Goal: Information Seeking & Learning: Learn about a topic

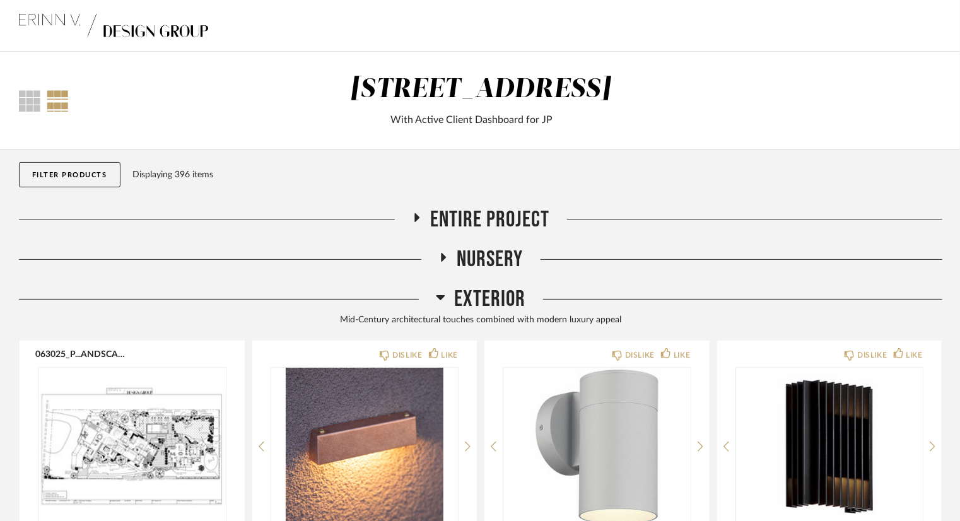
click at [474, 216] on span "Entire Project" at bounding box center [490, 219] width 119 height 27
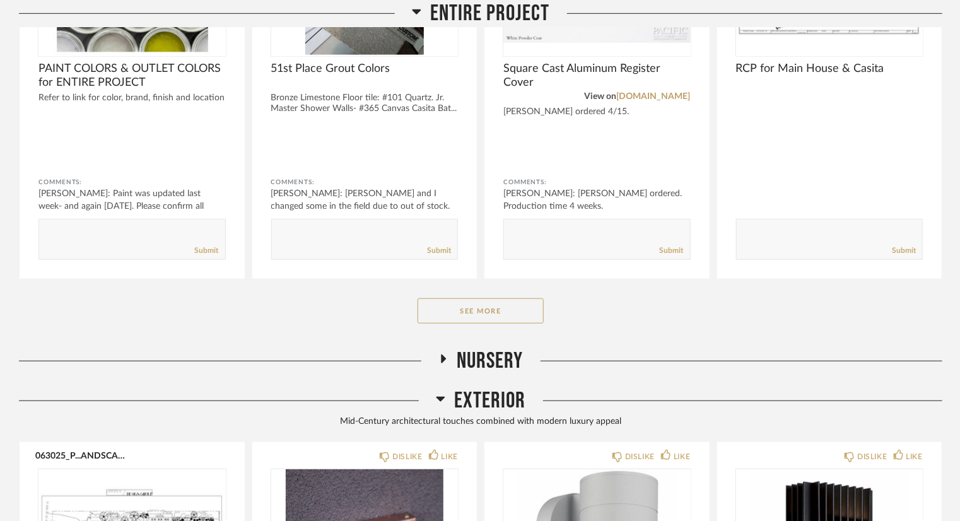
scroll to position [378, 0]
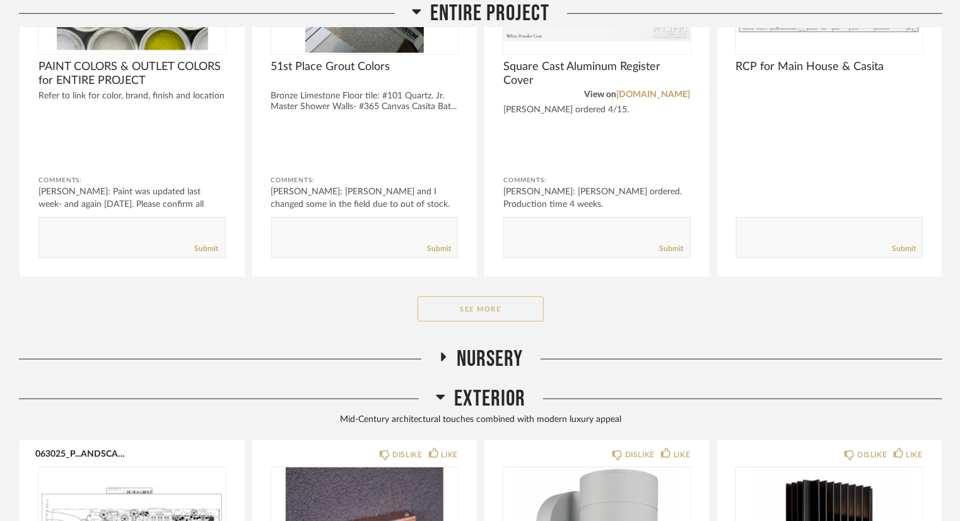
click at [527, 314] on button "See More" at bounding box center [481, 308] width 126 height 25
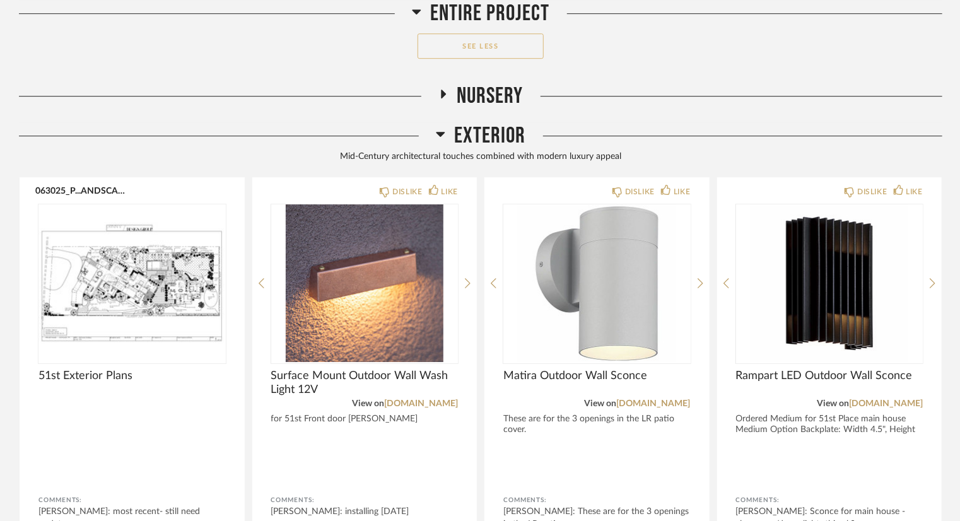
scroll to position [1955, 0]
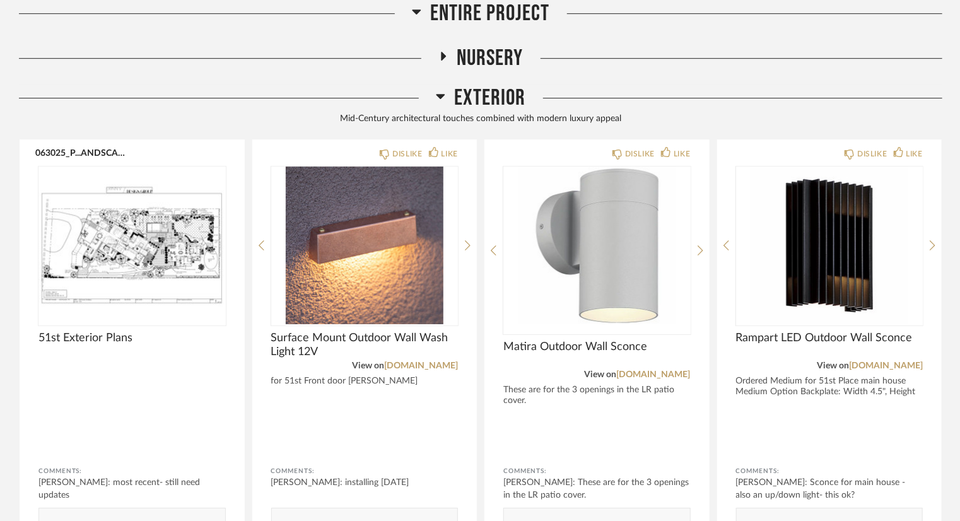
click at [479, 11] on span "Entire Project" at bounding box center [490, 13] width 119 height 27
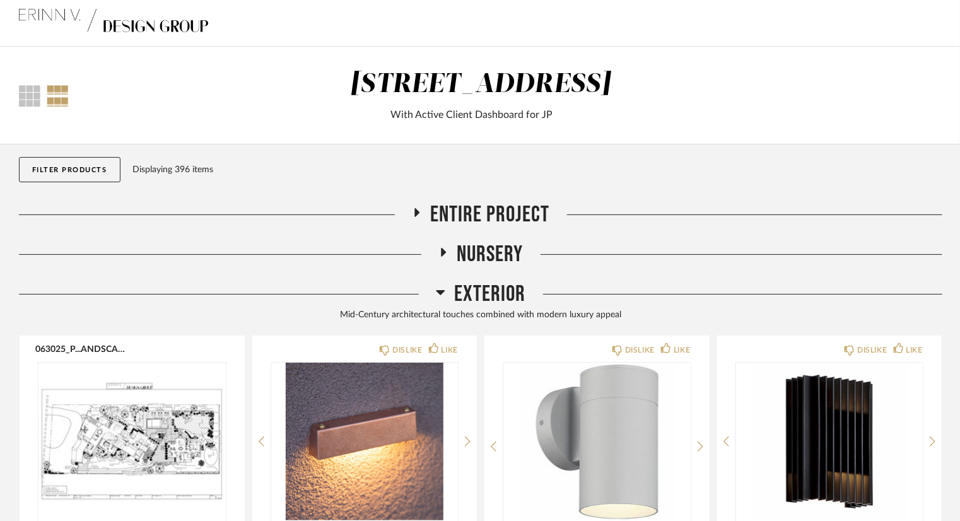
scroll to position [0, 0]
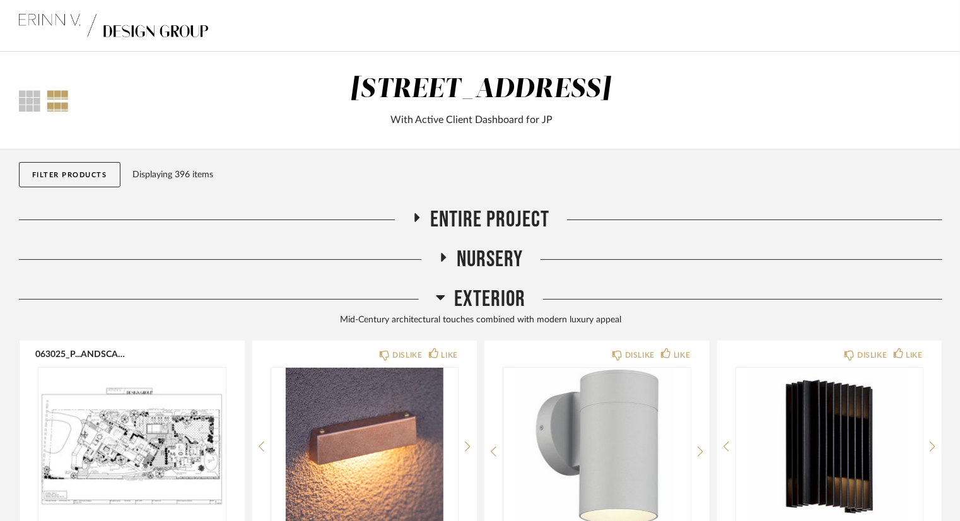
click at [505, 221] on span "Entire Project" at bounding box center [490, 219] width 119 height 27
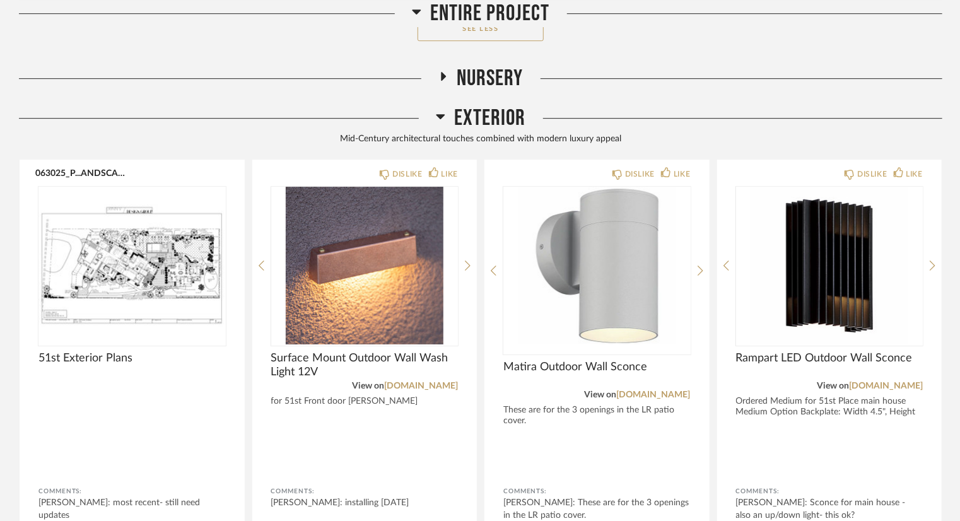
scroll to position [1955, 0]
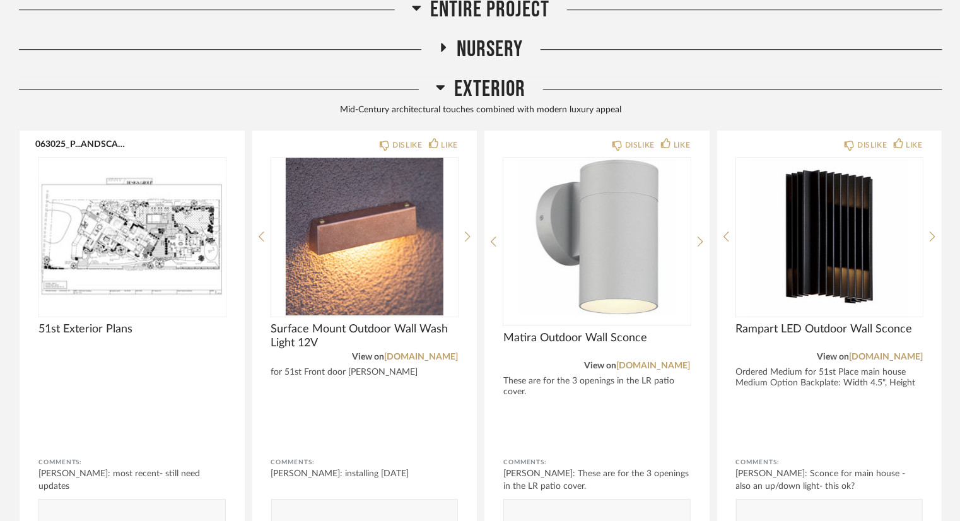
click at [491, 86] on span "Exterior" at bounding box center [490, 89] width 71 height 27
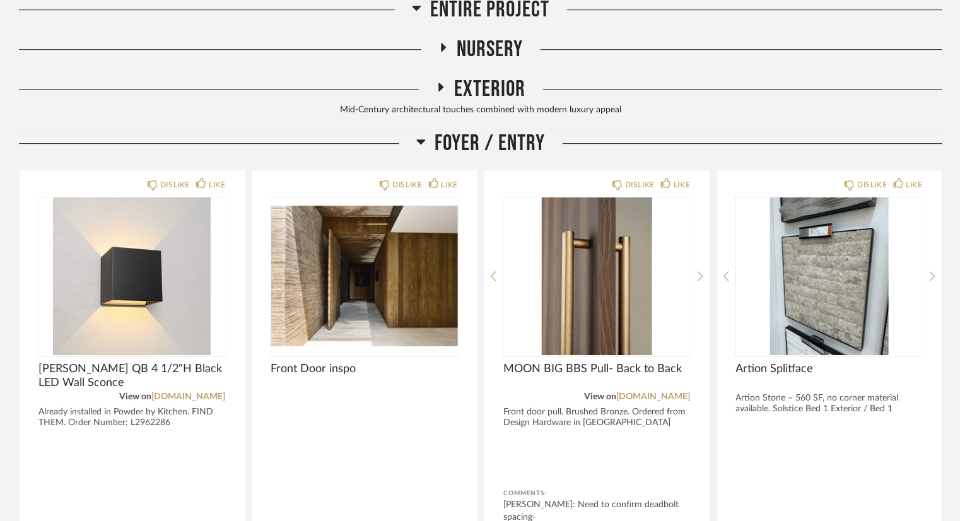
click at [491, 137] on span "Foyer / Entry" at bounding box center [490, 143] width 110 height 27
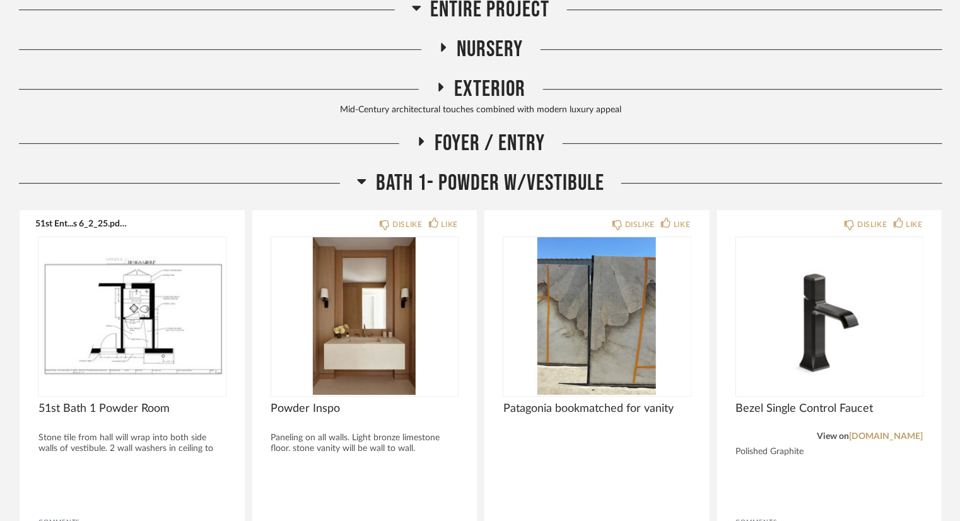
click at [496, 178] on span "Bath 1- Powder w/Vestibule" at bounding box center [490, 183] width 228 height 27
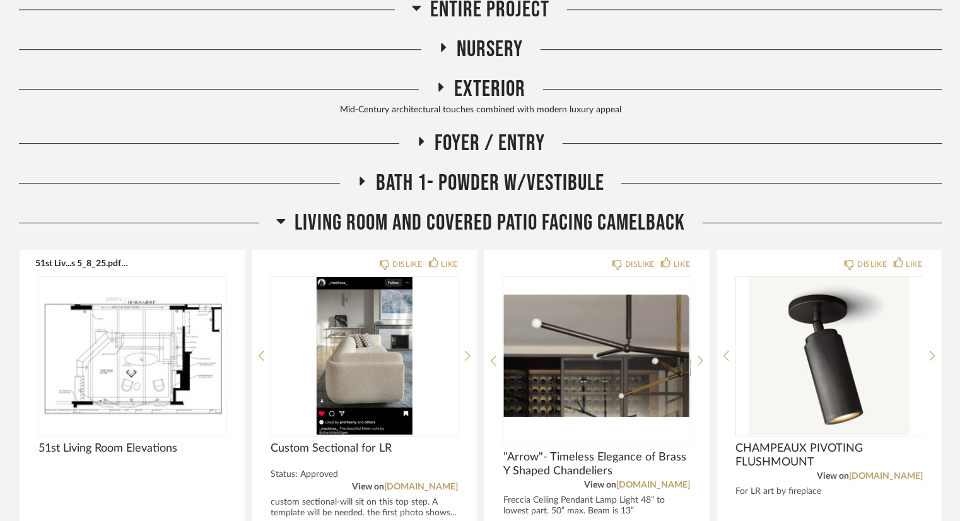
click at [524, 227] on span "Living Room and Covered Patio Facing Camelback" at bounding box center [490, 222] width 390 height 27
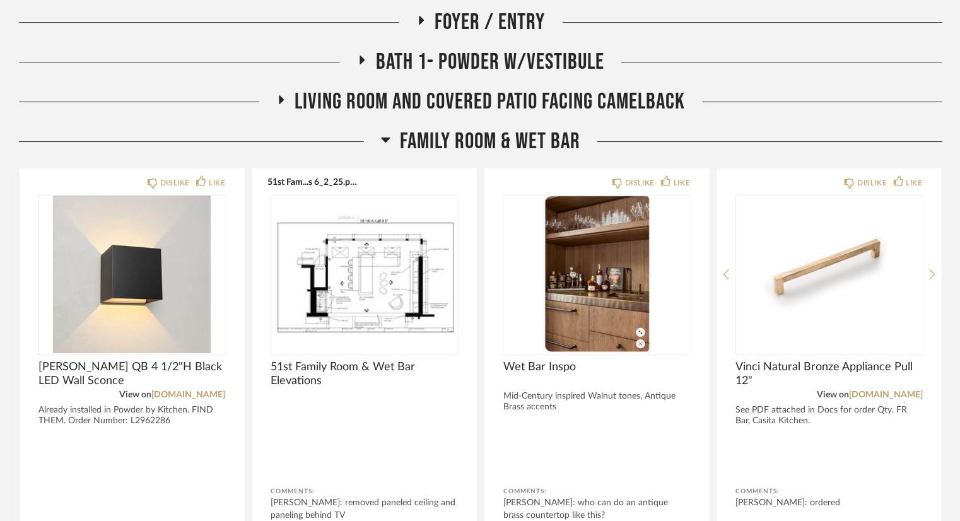
scroll to position [2082, 0]
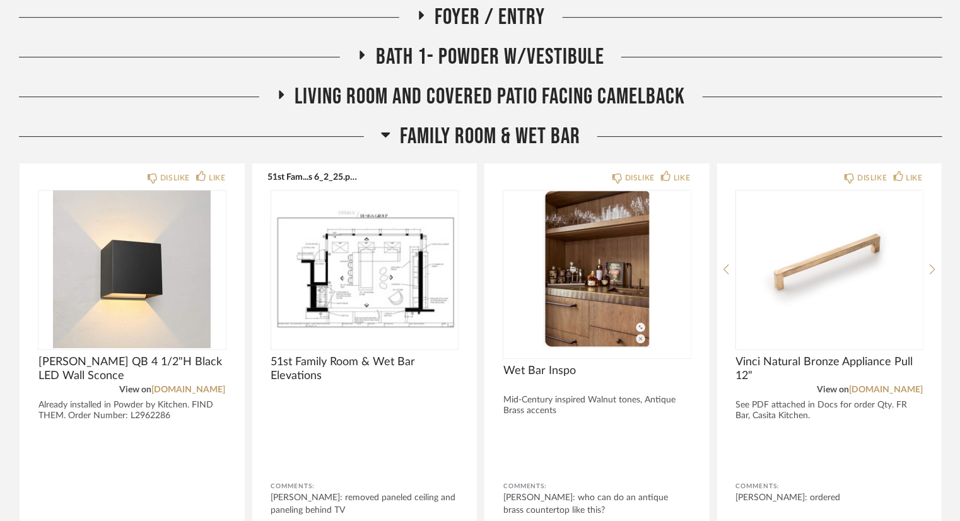
click at [544, 127] on span "Family Room & Wet Bar" at bounding box center [490, 136] width 180 height 27
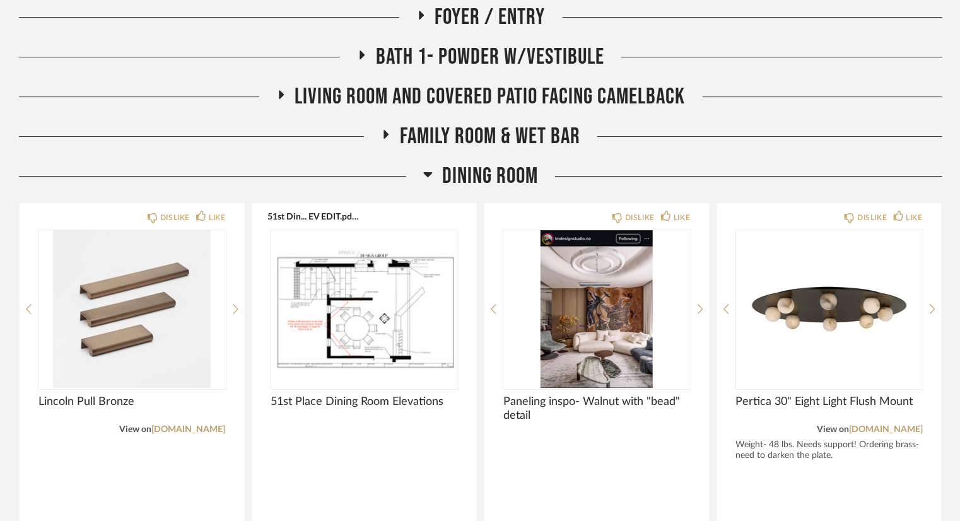
click at [512, 177] on span "Dining Room" at bounding box center [490, 176] width 96 height 27
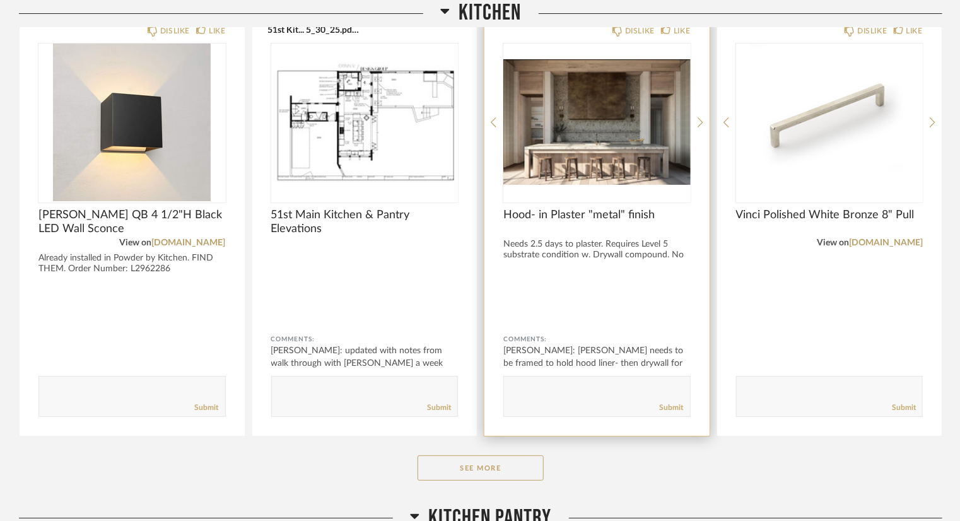
scroll to position [2334, 0]
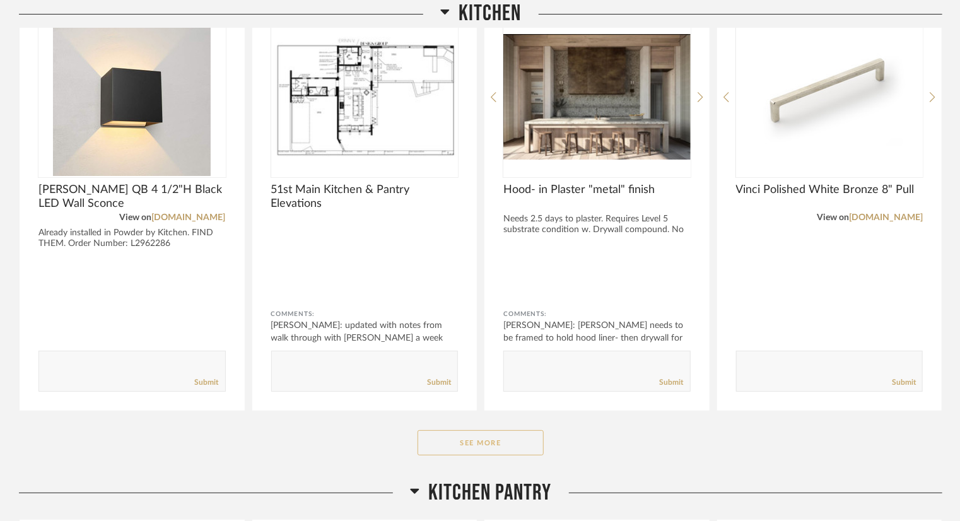
click at [532, 440] on button "See More" at bounding box center [481, 442] width 126 height 25
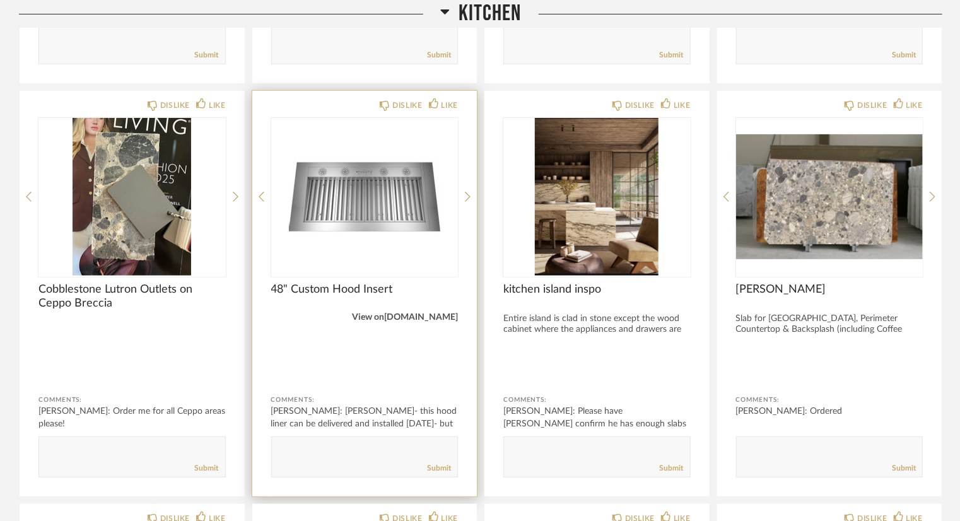
scroll to position [2712, 0]
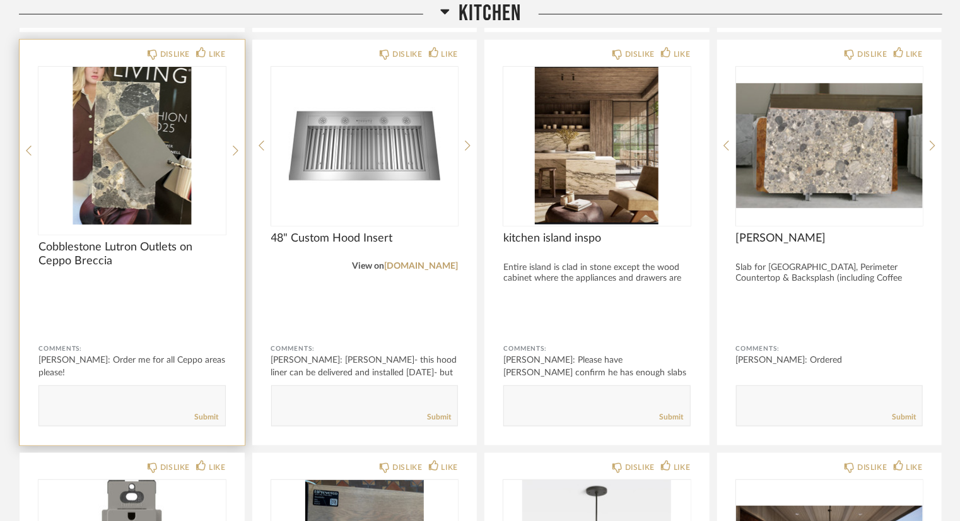
click at [146, 133] on img "0" at bounding box center [131, 146] width 187 height 158
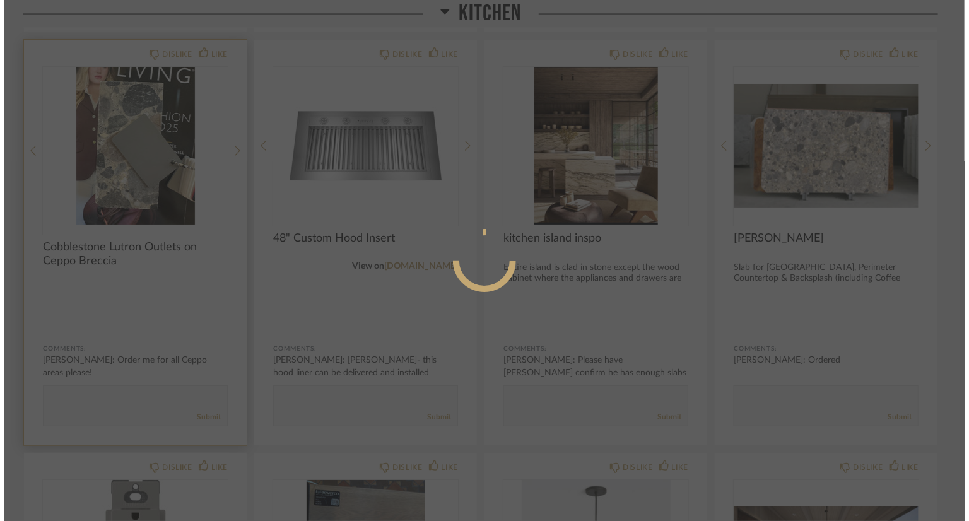
scroll to position [0, 0]
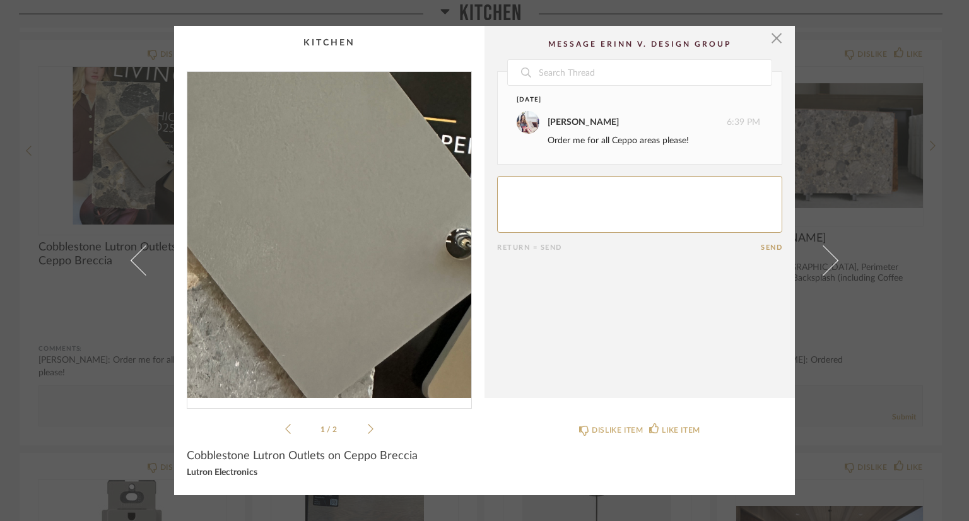
click at [358, 266] on img "0" at bounding box center [329, 235] width 284 height 326
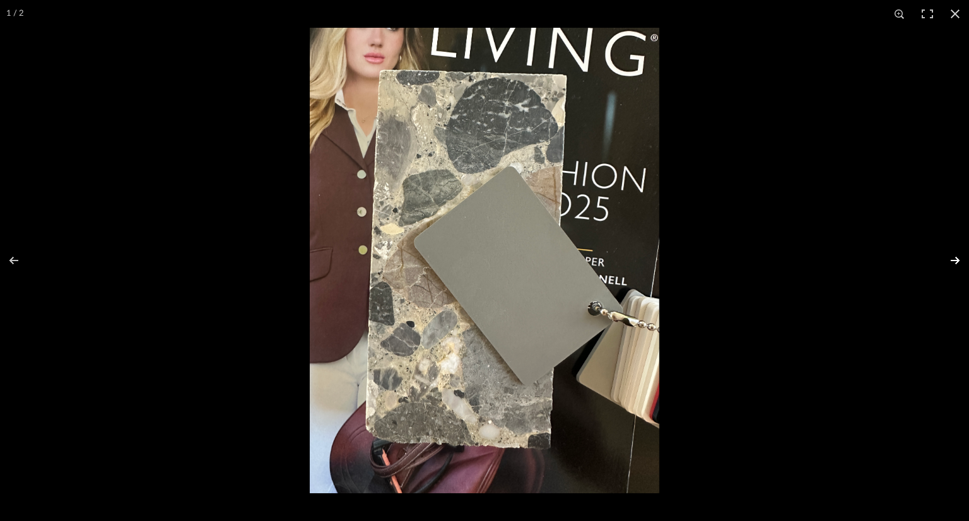
click at [944, 260] on button at bounding box center [947, 260] width 44 height 63
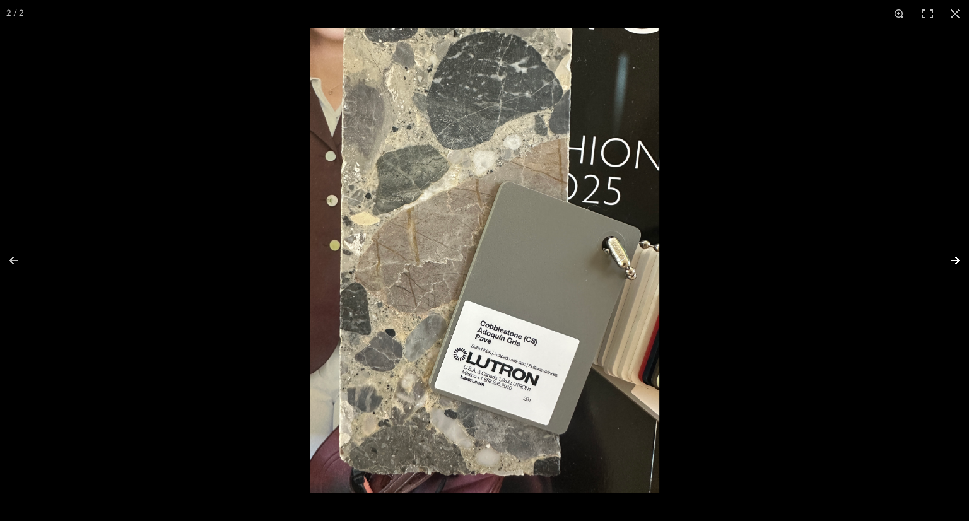
click at [944, 260] on button at bounding box center [947, 260] width 44 height 63
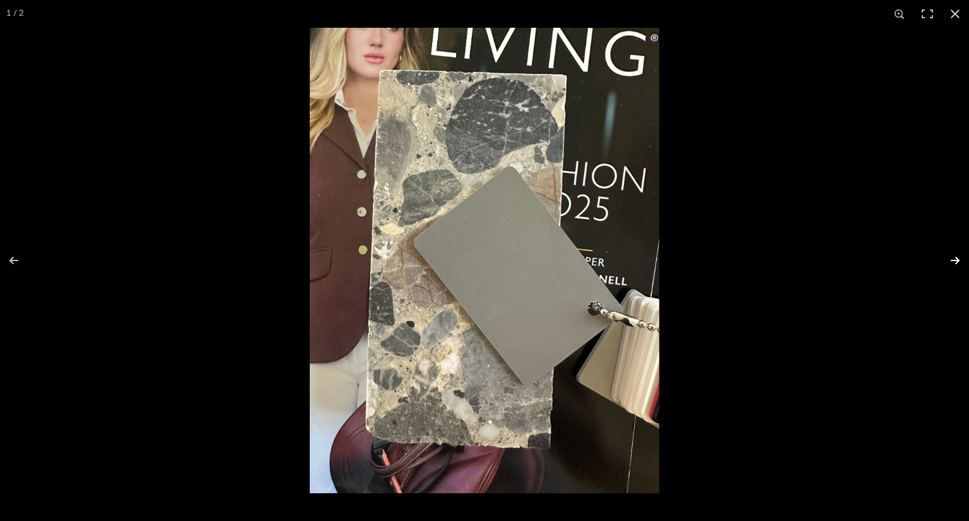
click at [944, 260] on button at bounding box center [947, 260] width 44 height 63
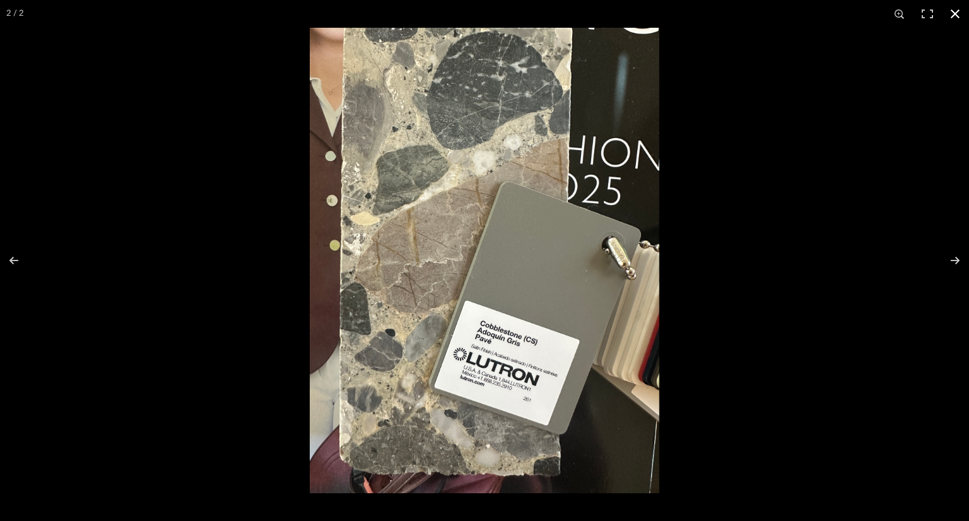
click at [956, 8] on button at bounding box center [955, 14] width 28 height 28
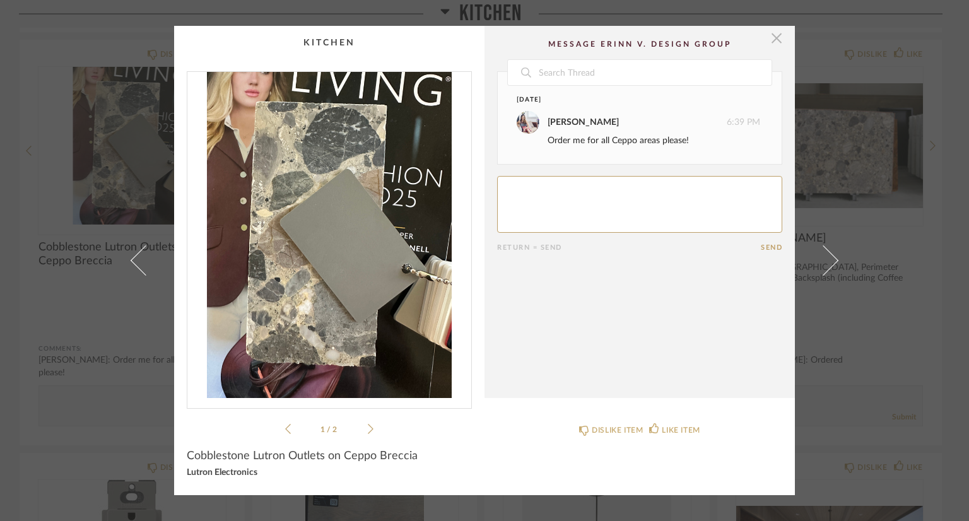
click at [771, 38] on span "button" at bounding box center [776, 38] width 25 height 25
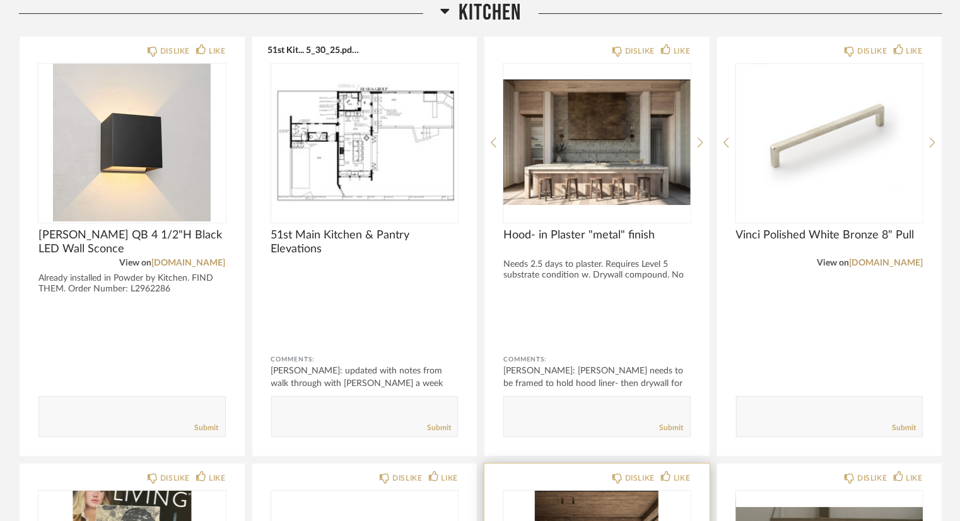
scroll to position [2271, 0]
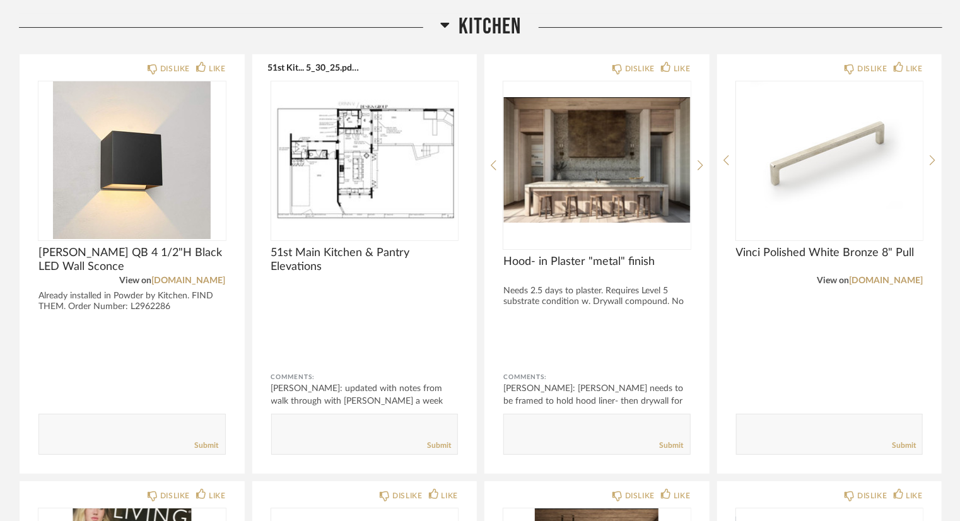
click at [497, 30] on span "Kitchen" at bounding box center [490, 26] width 62 height 27
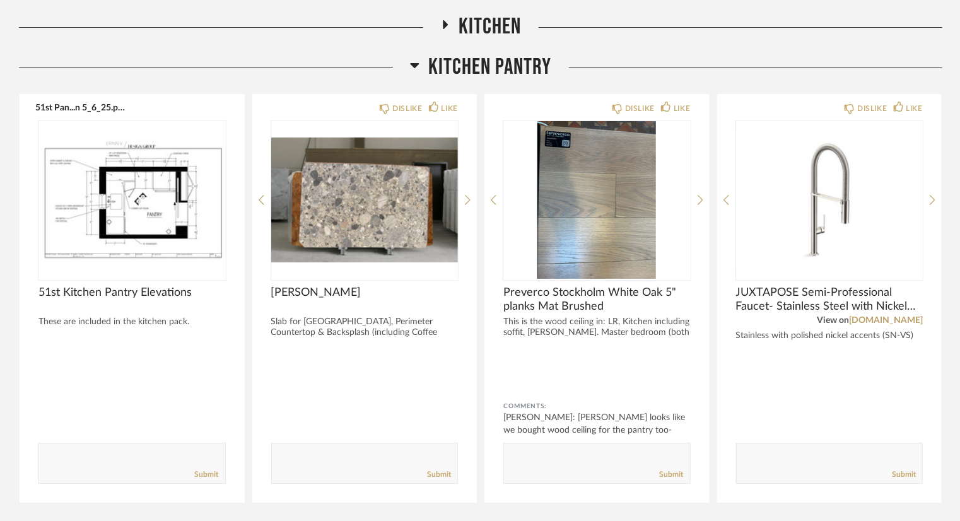
click at [501, 59] on span "Kitchen Pantry" at bounding box center [490, 67] width 123 height 27
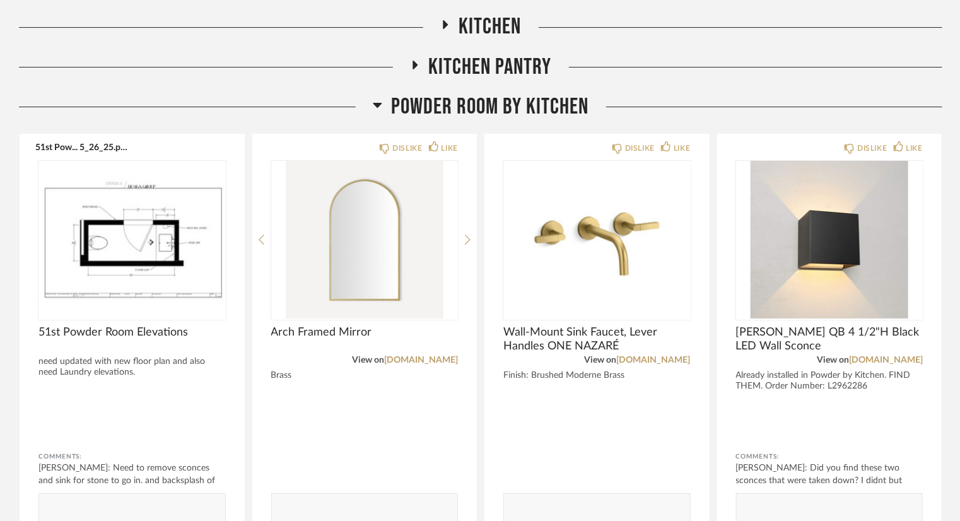
click at [508, 108] on span "Powder Room by Kitchen" at bounding box center [490, 106] width 197 height 27
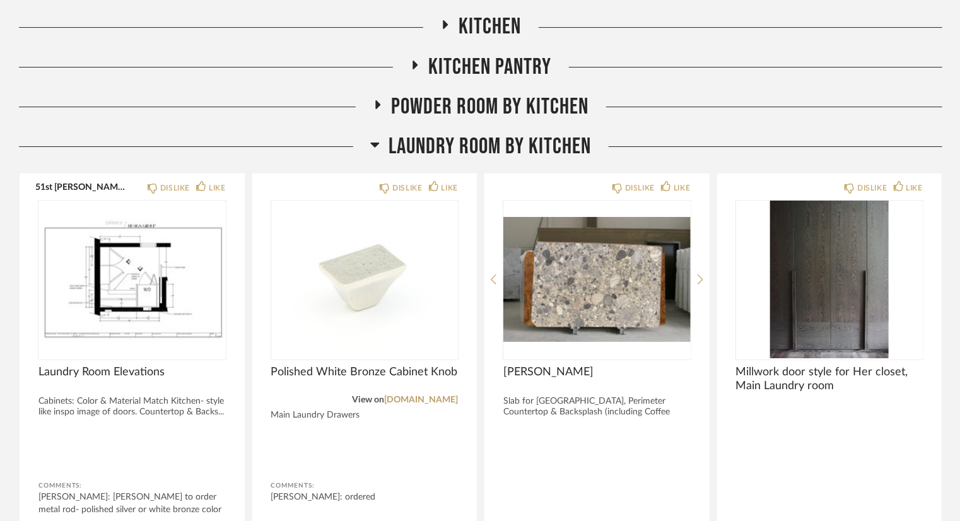
click at [520, 142] on span "Laundry Room by Kitchen" at bounding box center [490, 146] width 202 height 27
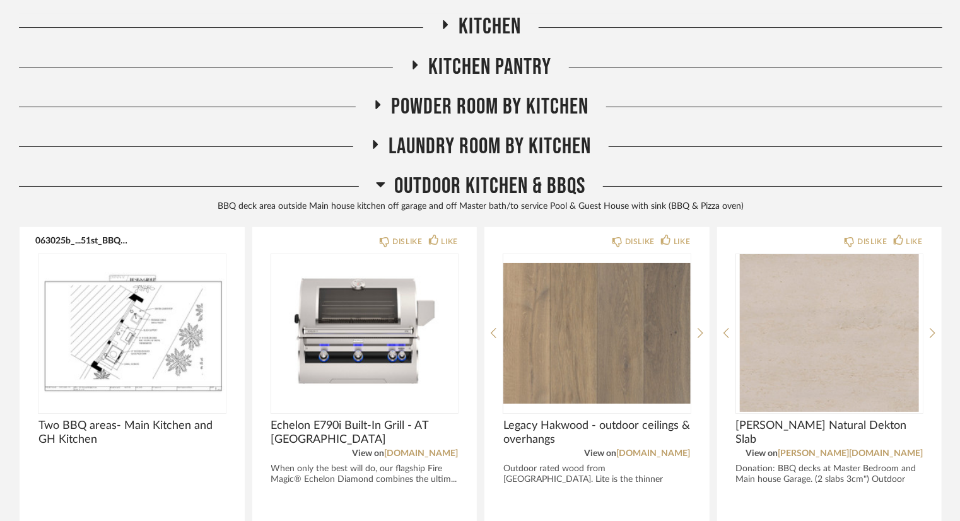
click at [534, 186] on span "Outdoor Kitchen & BBQs" at bounding box center [490, 186] width 191 height 27
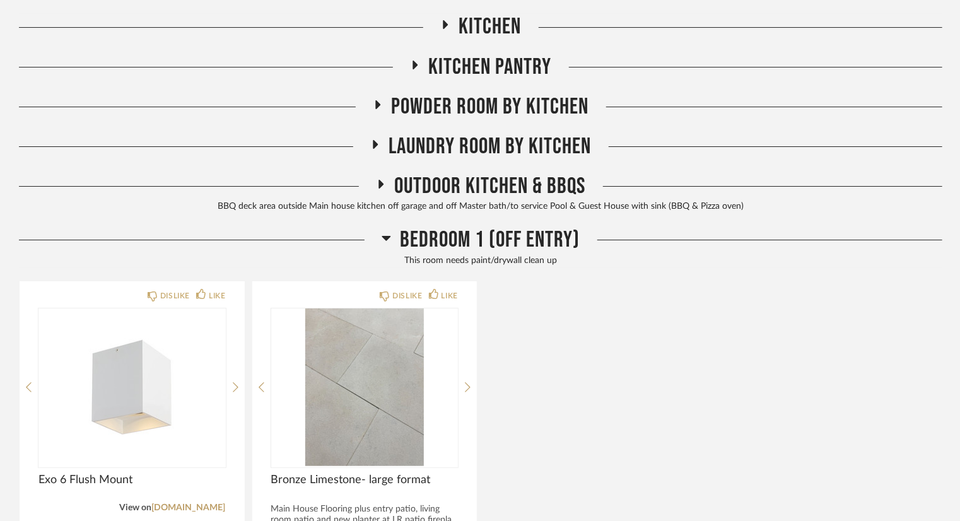
click at [545, 243] on span "Bedroom 1 (Off Entry)" at bounding box center [491, 239] width 180 height 27
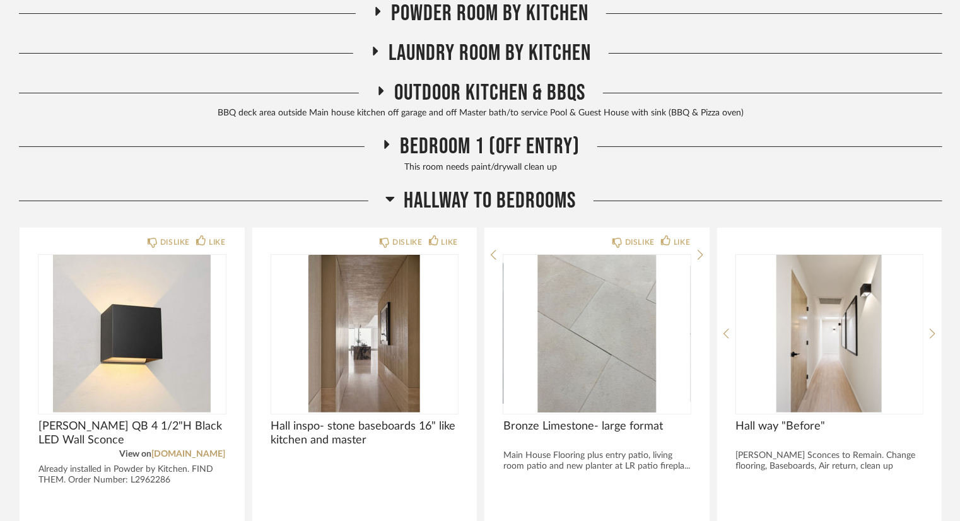
scroll to position [2397, 0]
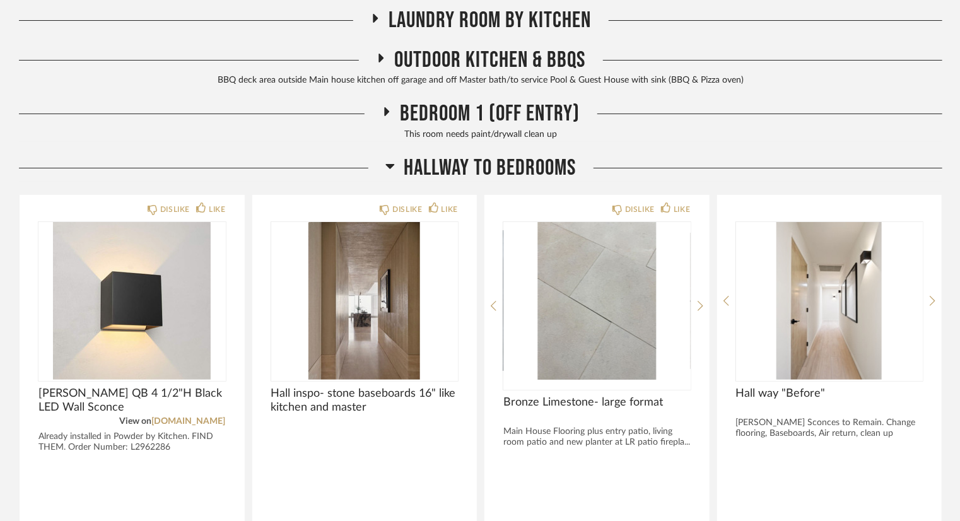
click at [542, 164] on span "Hallway to Bedrooms" at bounding box center [490, 168] width 172 height 27
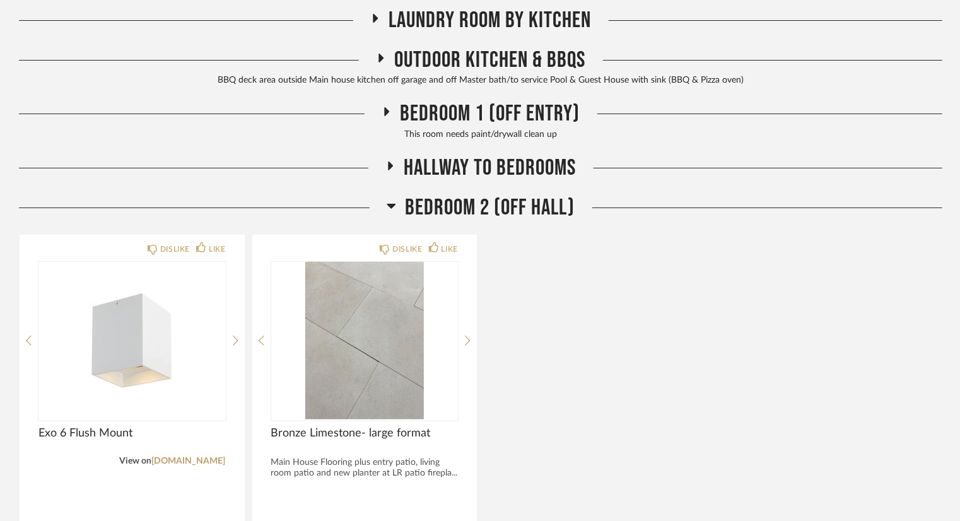
click at [542, 204] on span "Bedroom 2 (Off Hall)" at bounding box center [491, 207] width 170 height 27
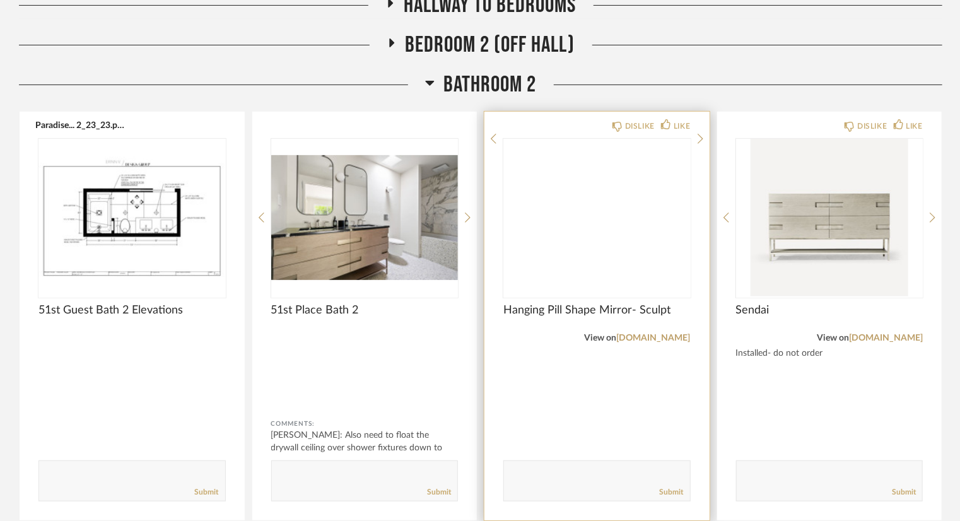
scroll to position [2586, 0]
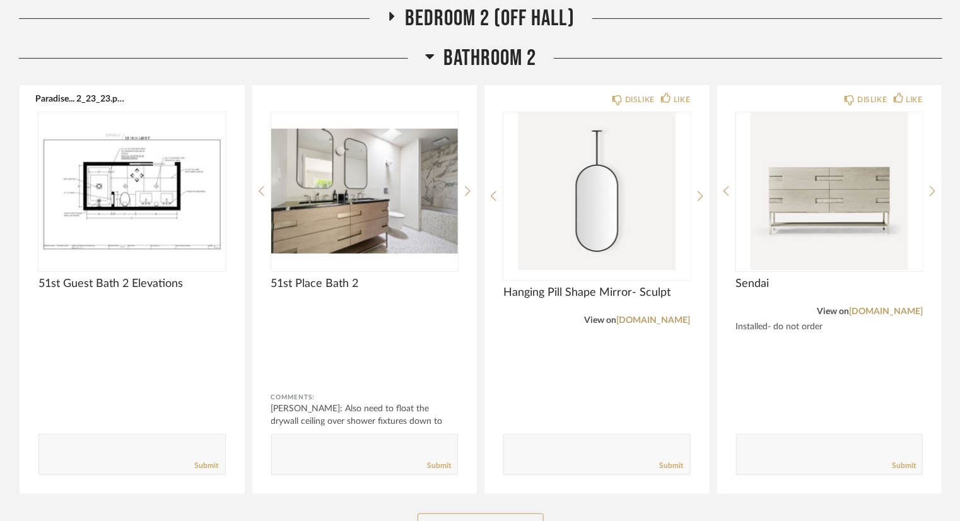
click at [495, 59] on span "Bathroom 2" at bounding box center [490, 58] width 93 height 27
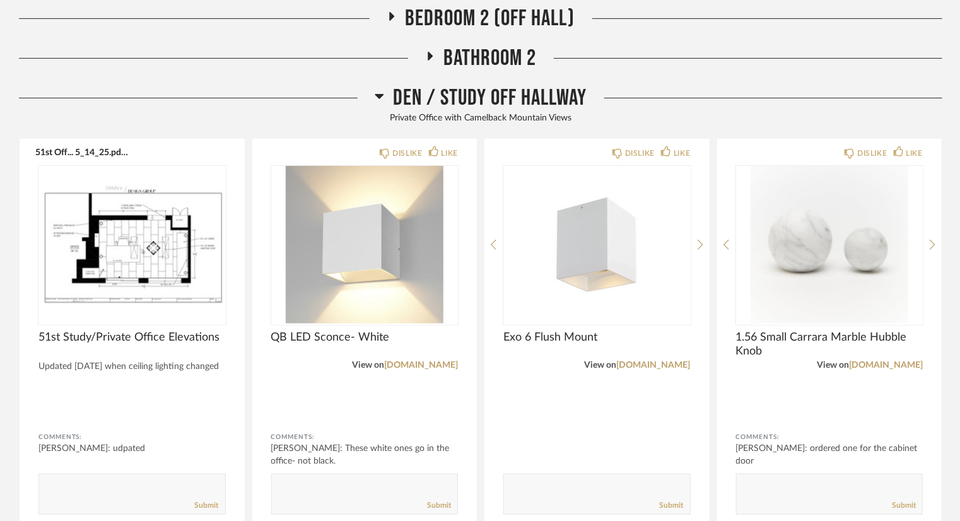
click at [498, 100] on span "Den / Study off Hallway" at bounding box center [491, 98] width 194 height 27
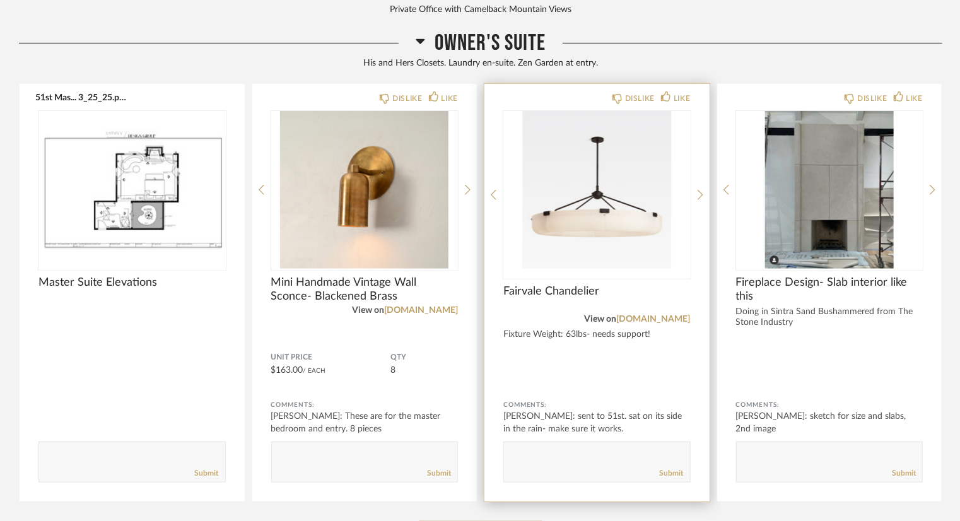
scroll to position [2776, 0]
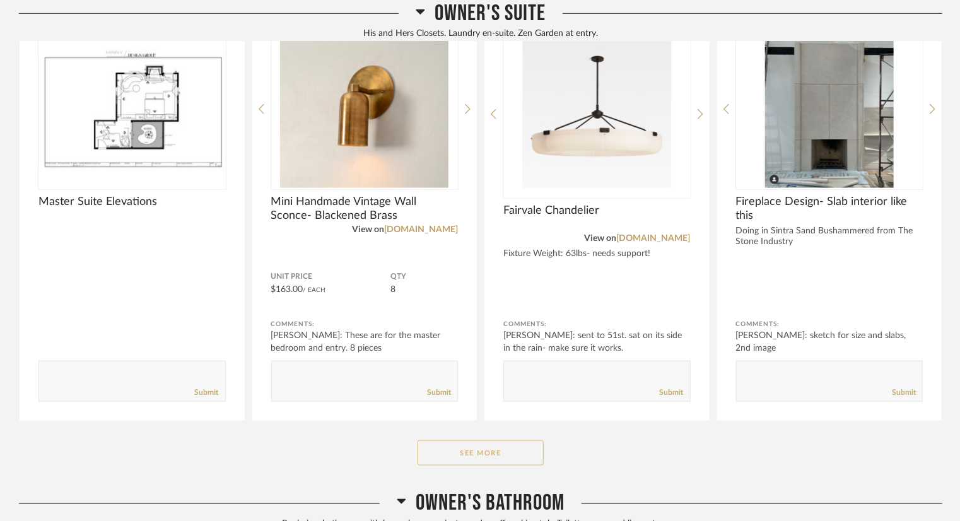
click at [525, 454] on button "See More" at bounding box center [481, 452] width 126 height 25
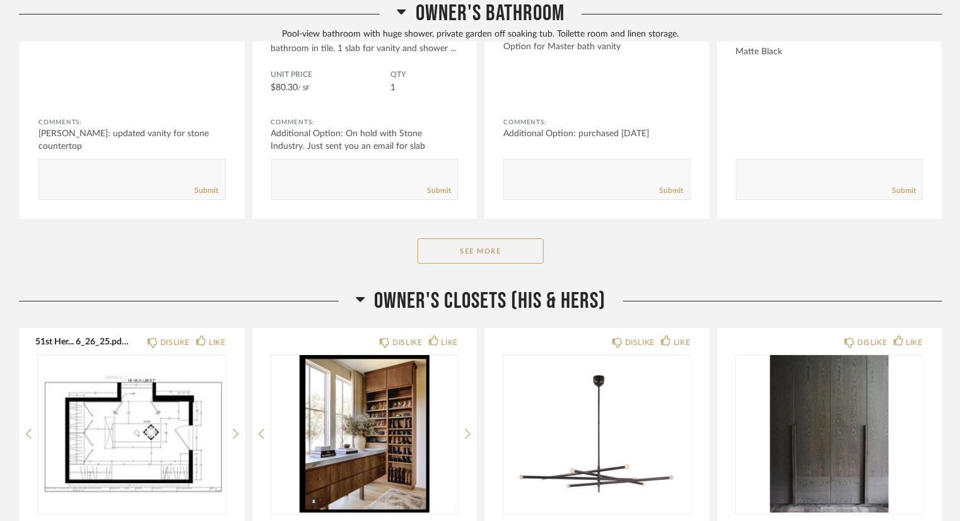
scroll to position [4794, 0]
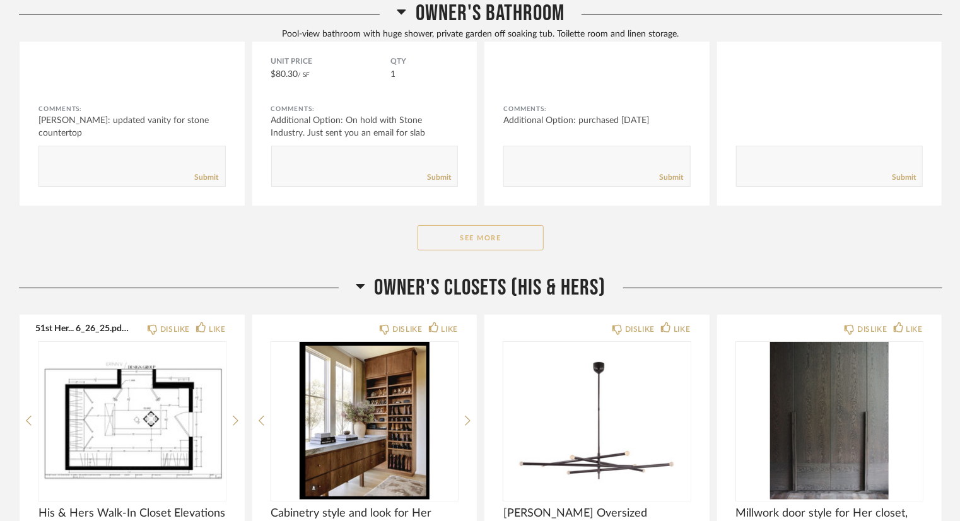
click at [535, 238] on button "See More" at bounding box center [481, 237] width 126 height 25
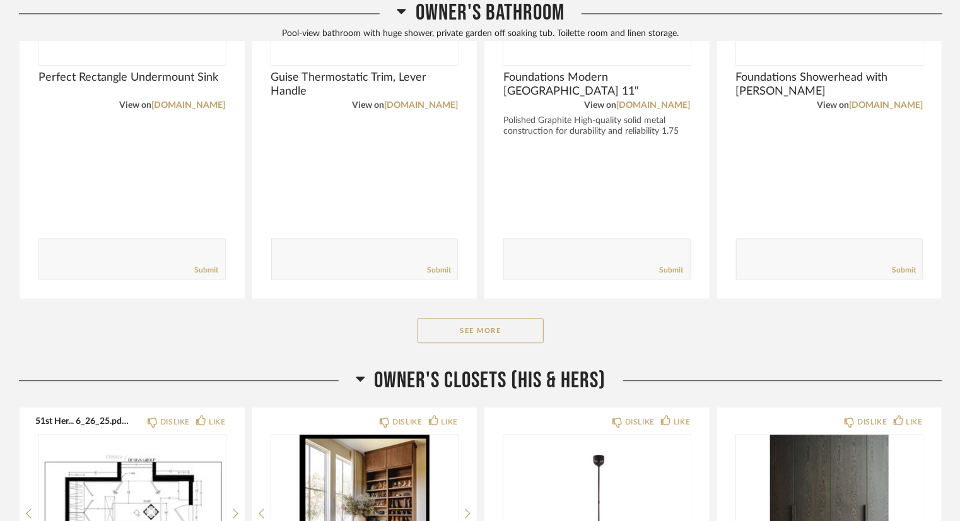
scroll to position [6560, 0]
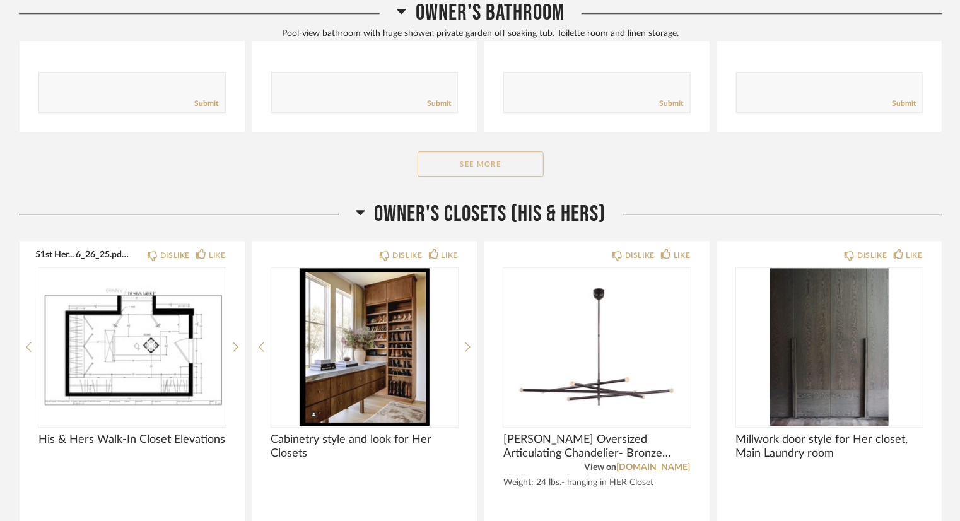
click at [524, 158] on button "See More" at bounding box center [481, 163] width 126 height 25
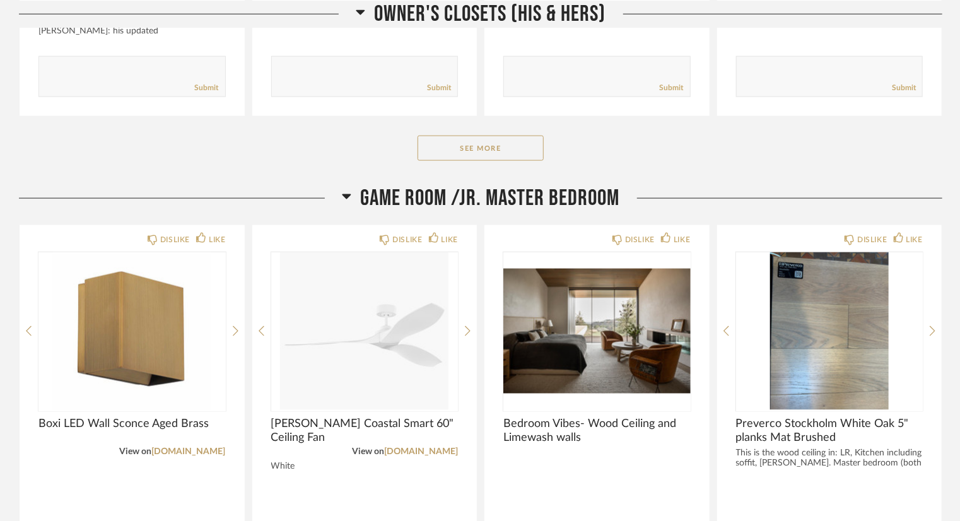
scroll to position [7948, 0]
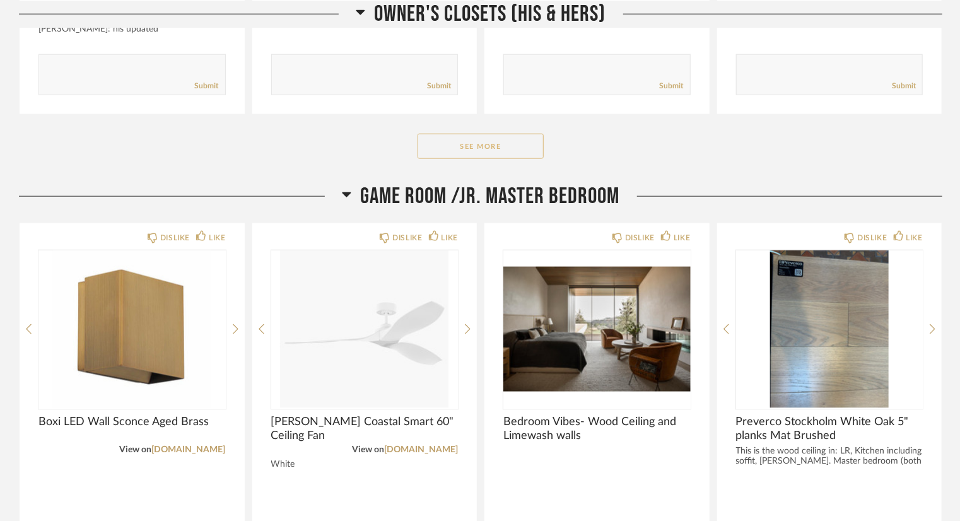
click at [525, 139] on button "See More" at bounding box center [481, 146] width 126 height 25
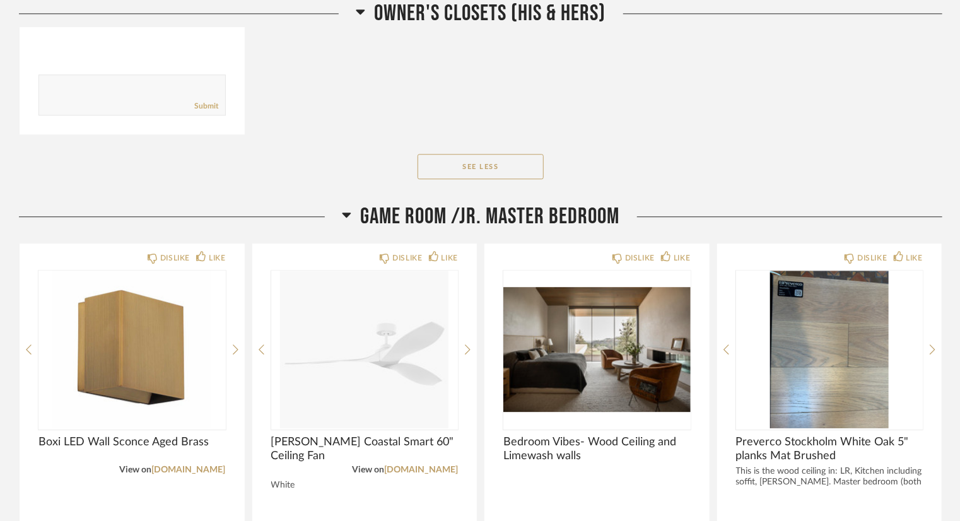
scroll to position [8831, 0]
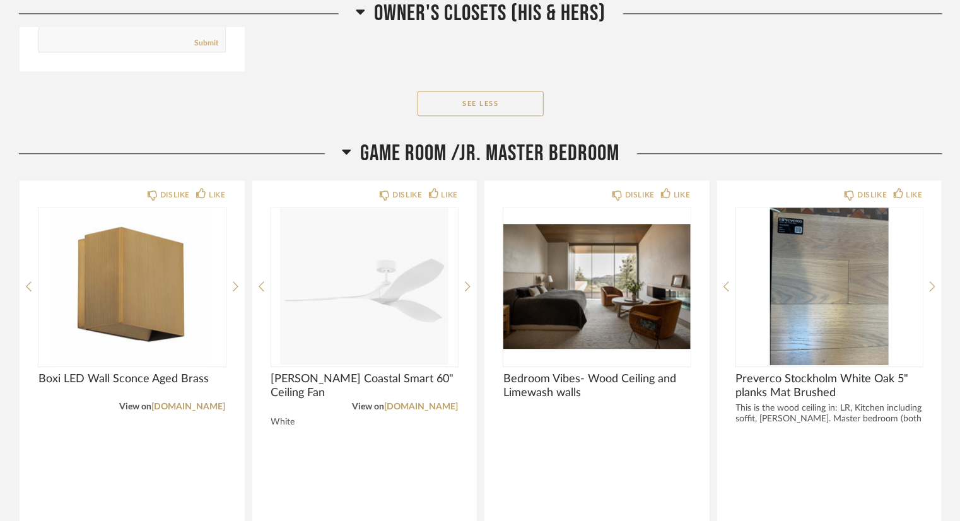
click at [548, 146] on span "Game Room /Jr. Master Bedroom" at bounding box center [490, 153] width 259 height 27
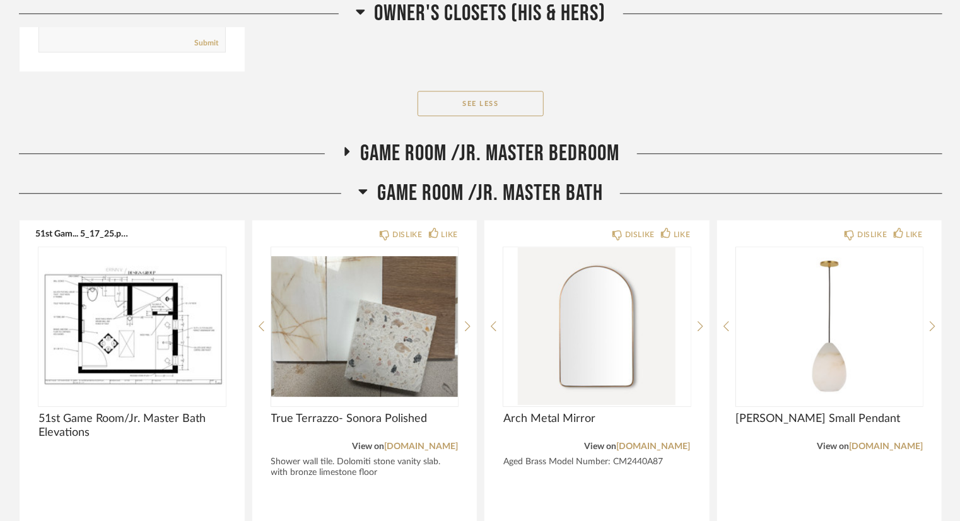
click at [548, 146] on span "Game Room /Jr. Master Bedroom" at bounding box center [490, 153] width 259 height 27
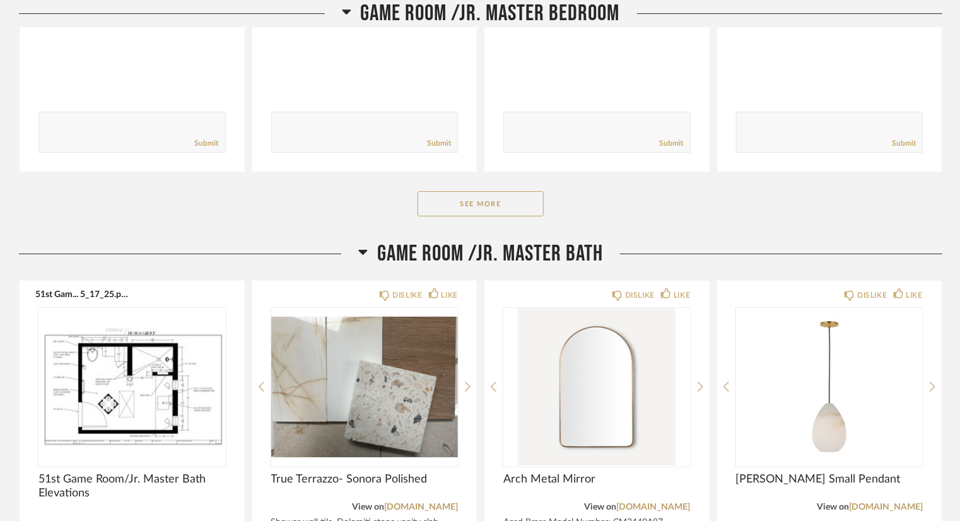
scroll to position [9273, 0]
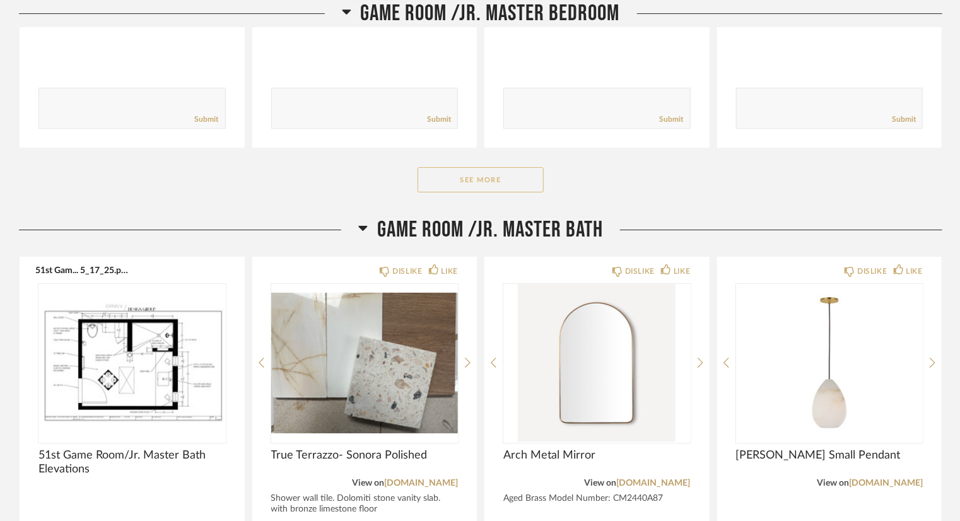
click at [522, 169] on button "See More" at bounding box center [481, 179] width 126 height 25
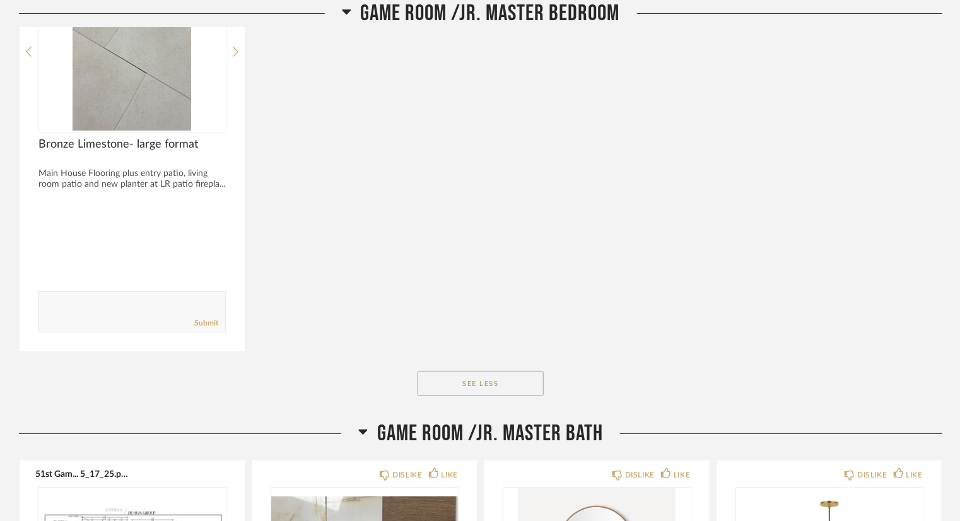
scroll to position [9651, 0]
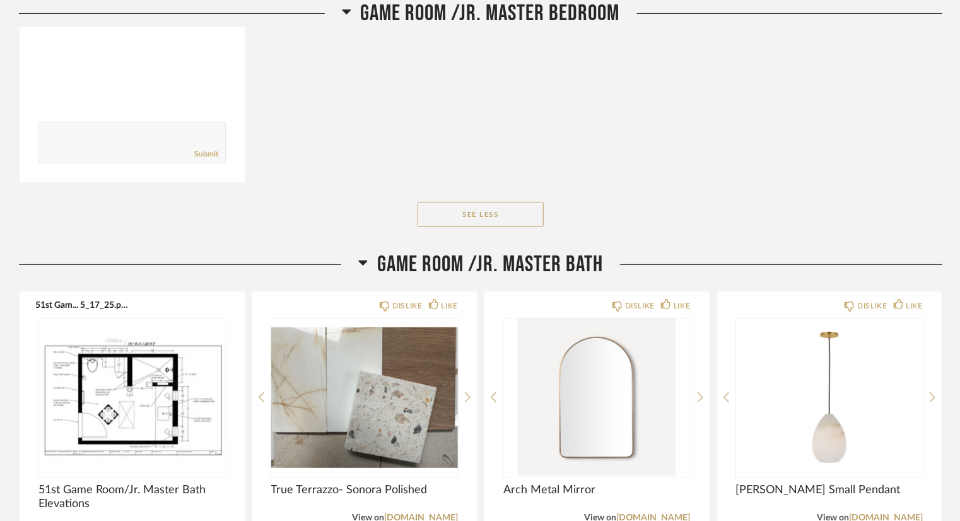
click at [553, 255] on span "Game Room /Jr. Master Bath" at bounding box center [490, 264] width 226 height 27
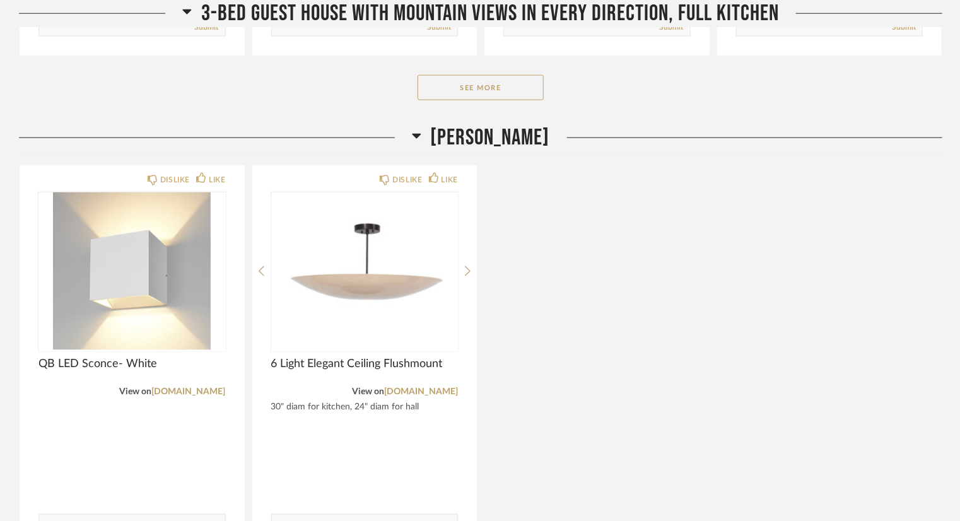
scroll to position [10345, 0]
click at [479, 79] on button "See More" at bounding box center [481, 86] width 126 height 25
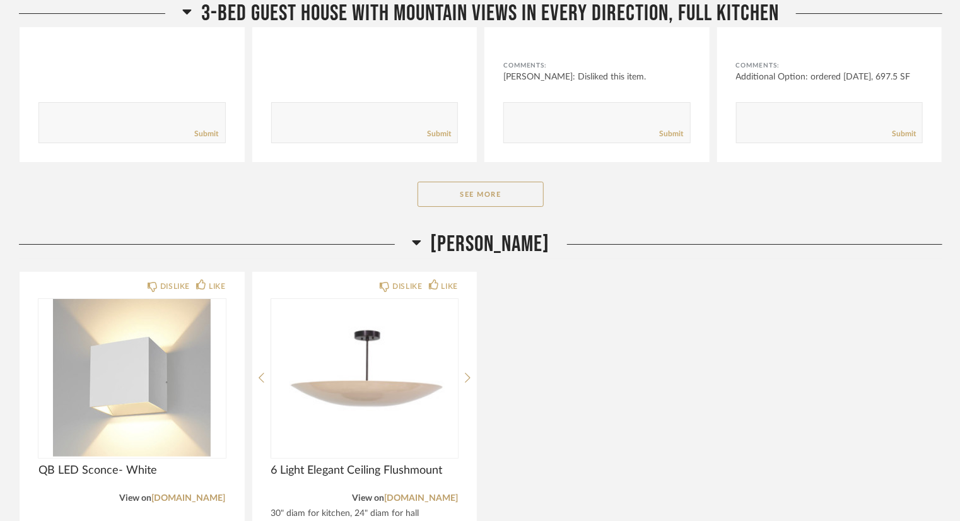
scroll to position [11927, 0]
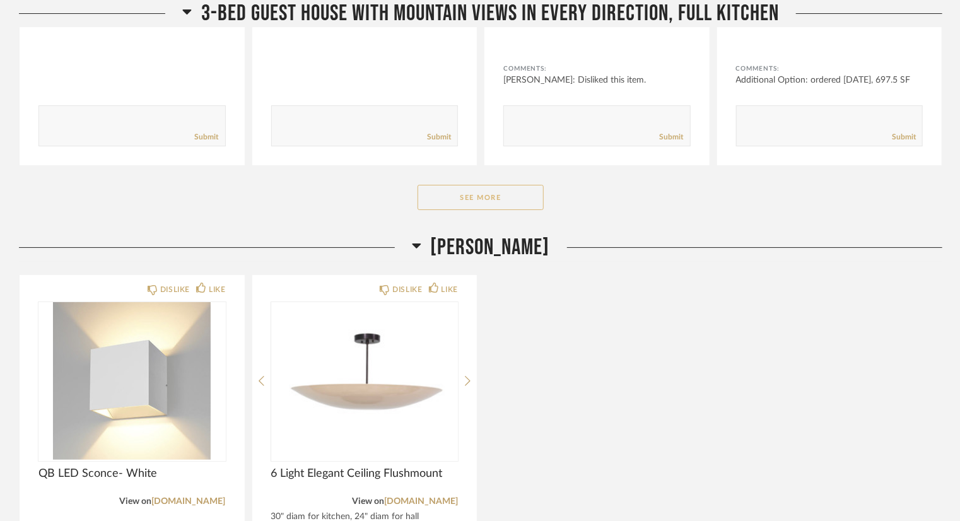
click at [515, 185] on button "See More" at bounding box center [481, 197] width 126 height 25
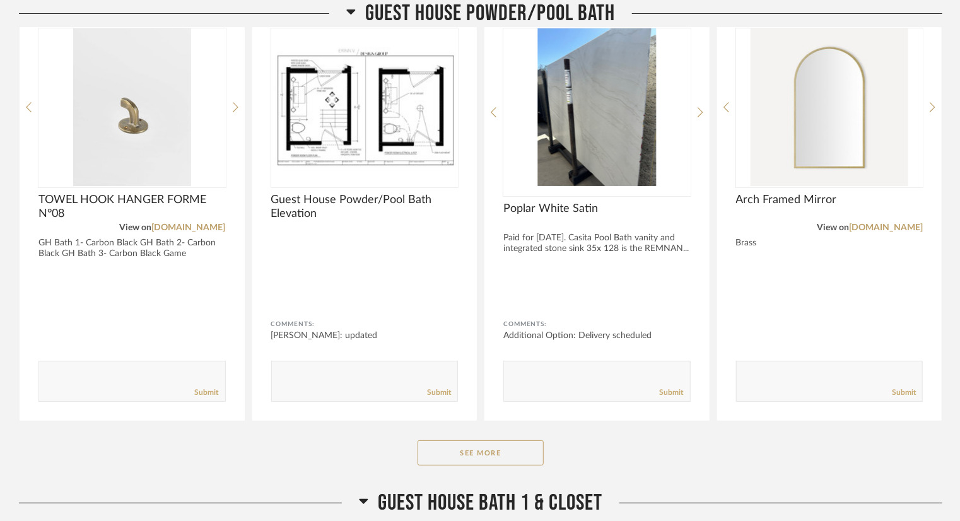
scroll to position [14324, 0]
click at [498, 440] on button "See More" at bounding box center [481, 452] width 126 height 25
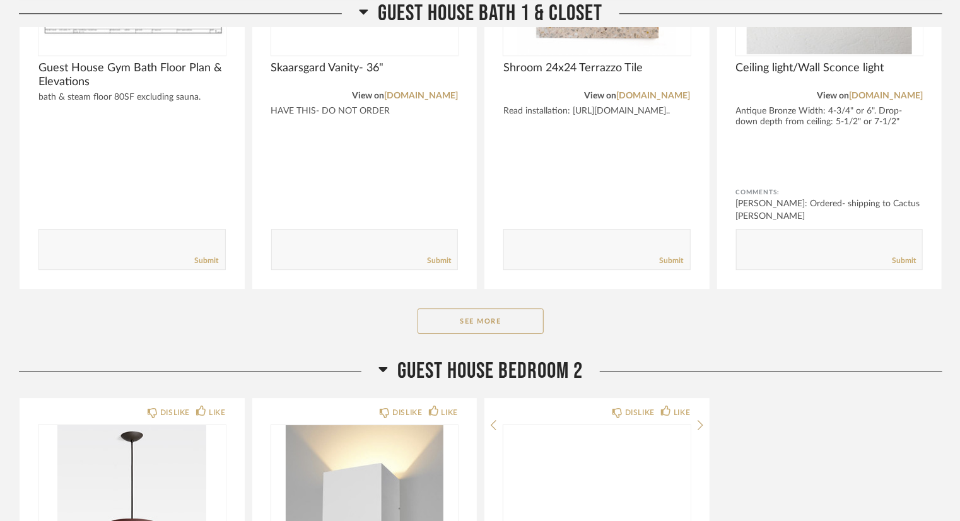
scroll to position [16406, 0]
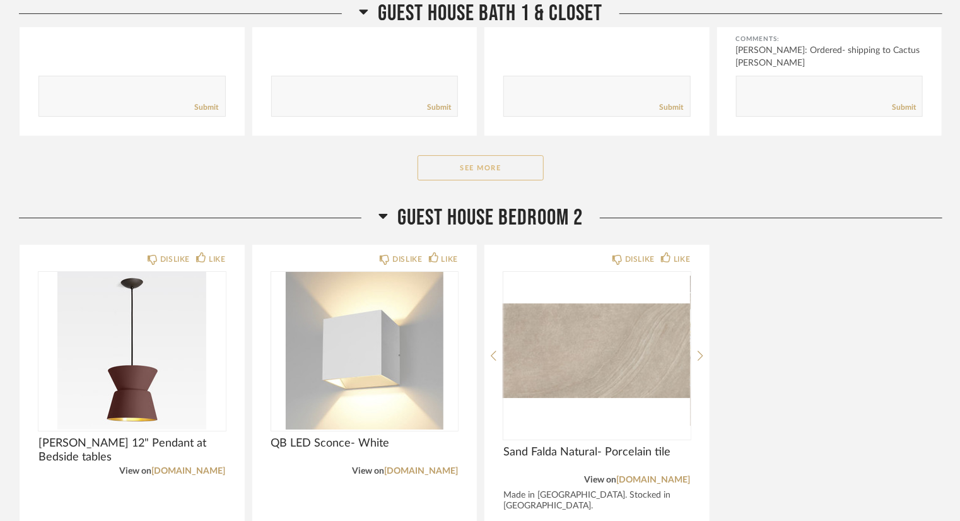
click at [522, 155] on button "See More" at bounding box center [481, 167] width 126 height 25
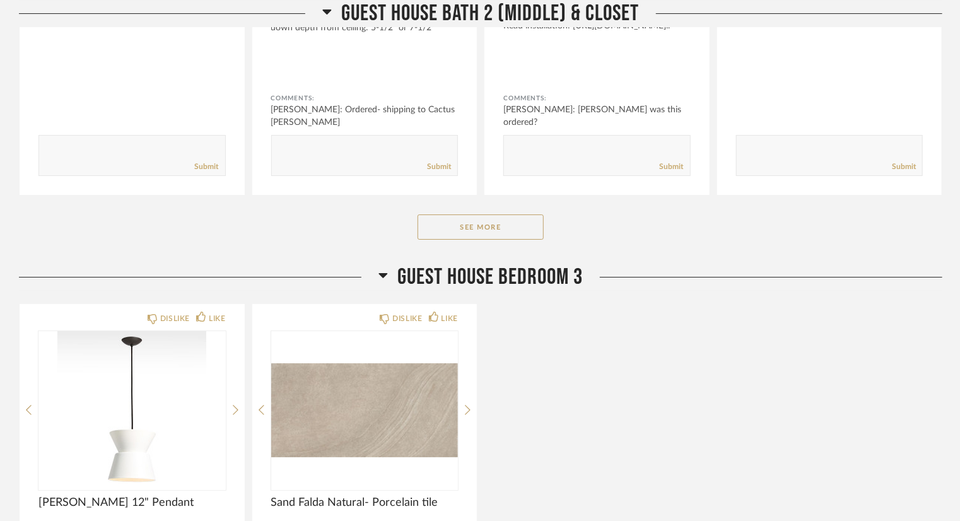
scroll to position [19127, 0]
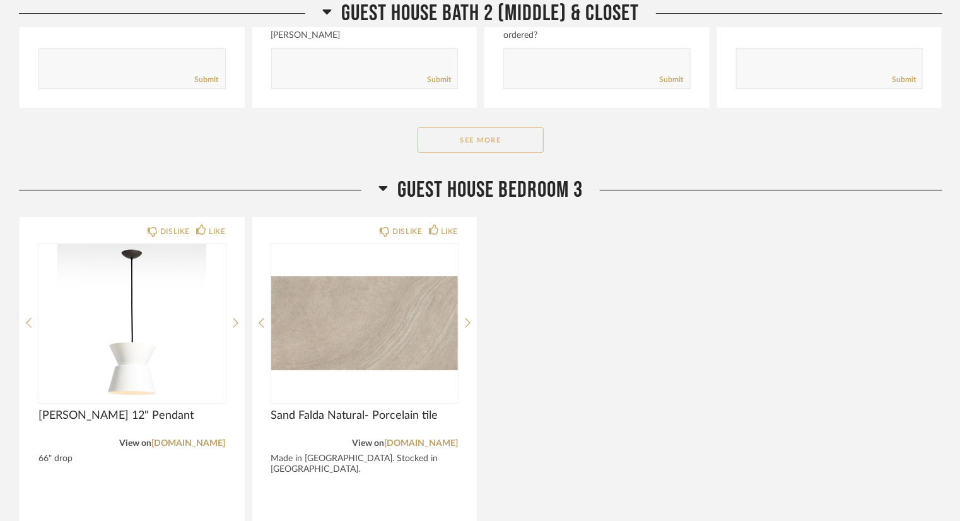
click at [484, 127] on button "See More" at bounding box center [481, 139] width 126 height 25
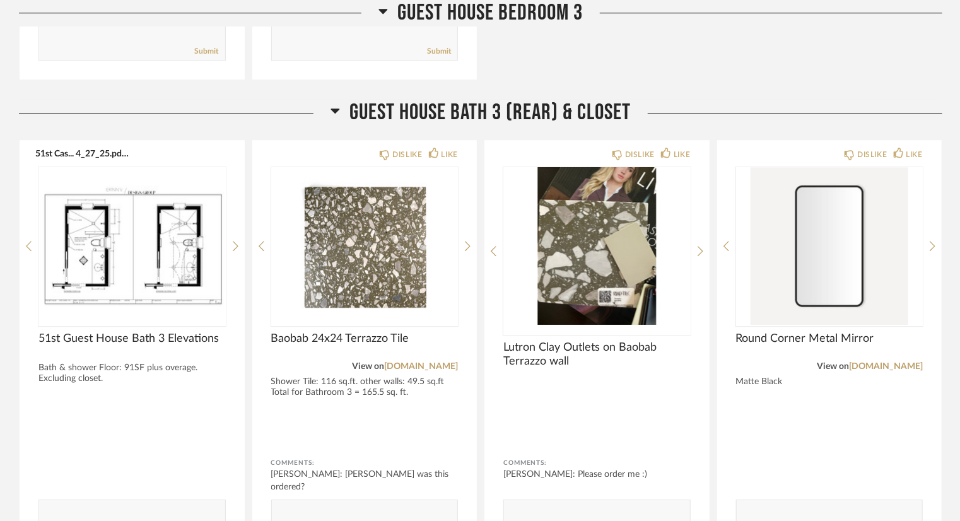
scroll to position [21020, 0]
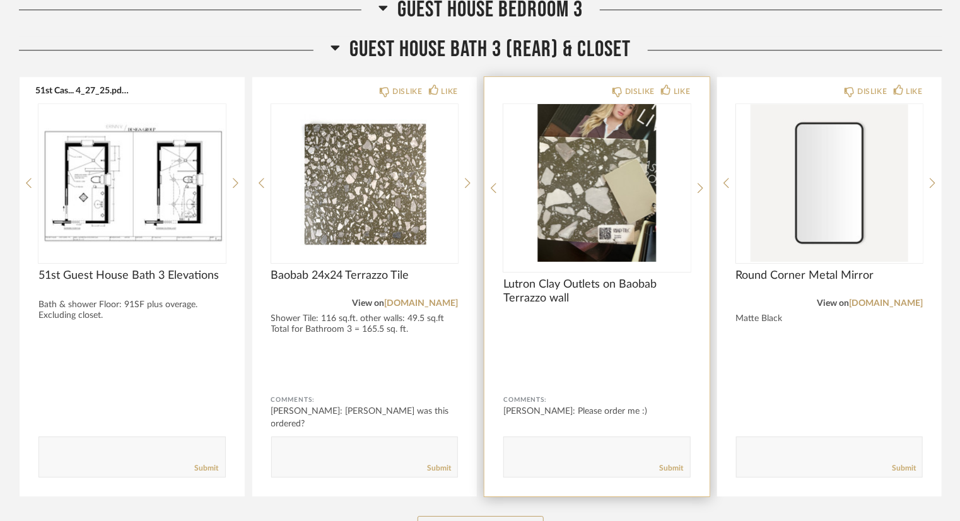
click at [602, 158] on img "0" at bounding box center [596, 183] width 187 height 158
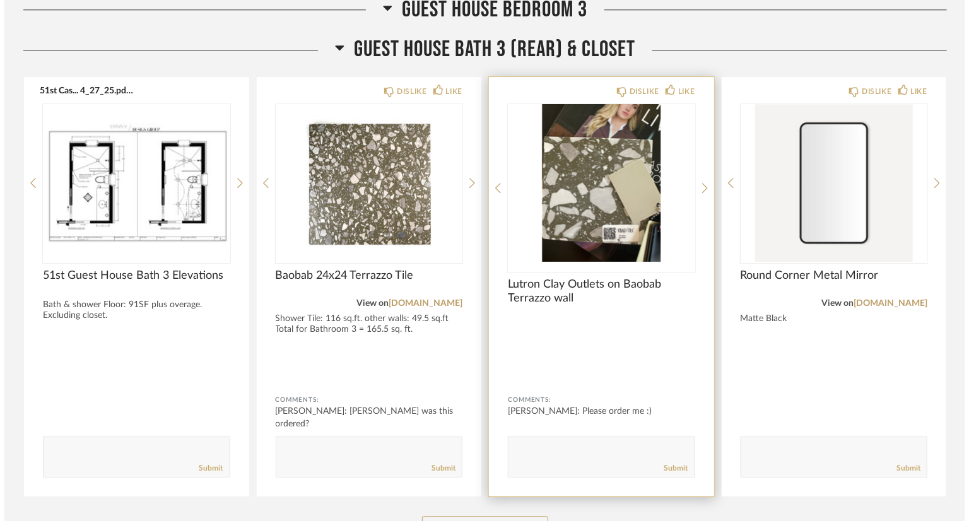
scroll to position [0, 0]
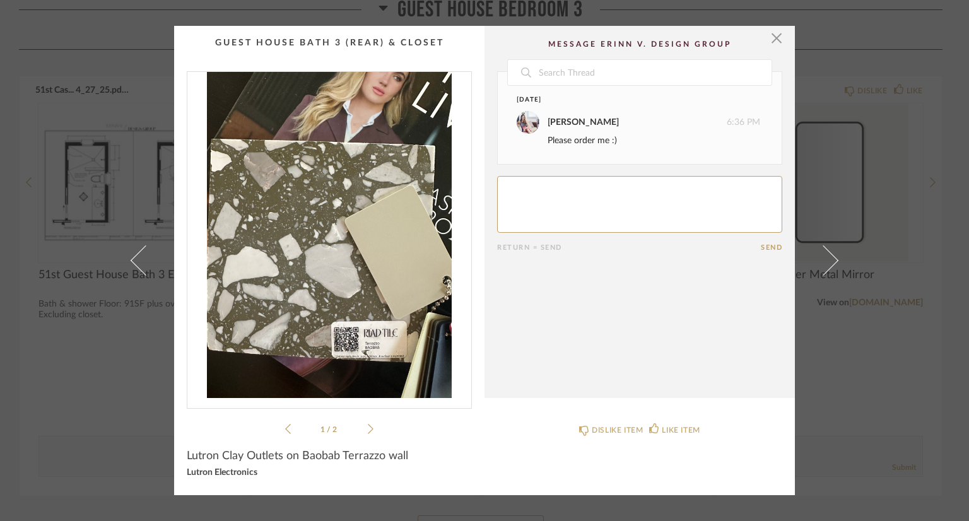
click at [340, 235] on img "0" at bounding box center [329, 235] width 284 height 326
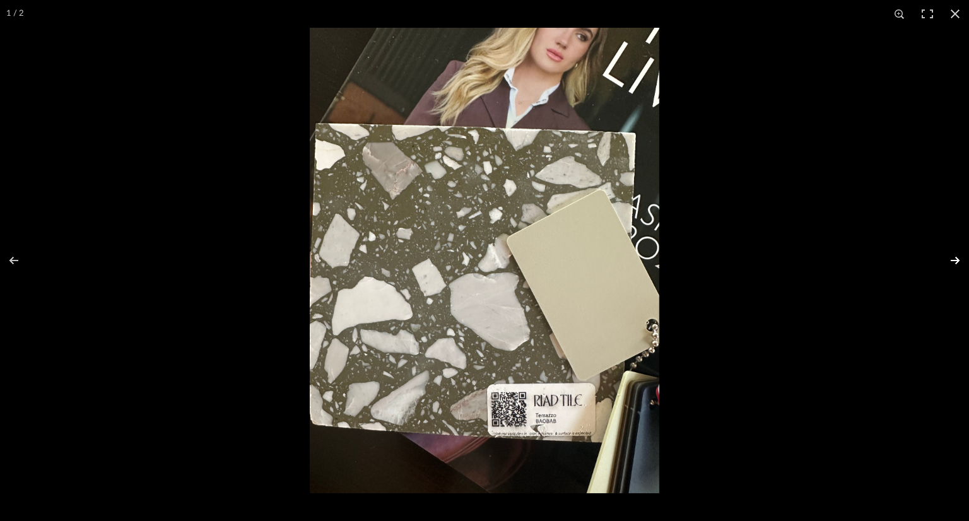
click at [954, 258] on button at bounding box center [947, 260] width 44 height 63
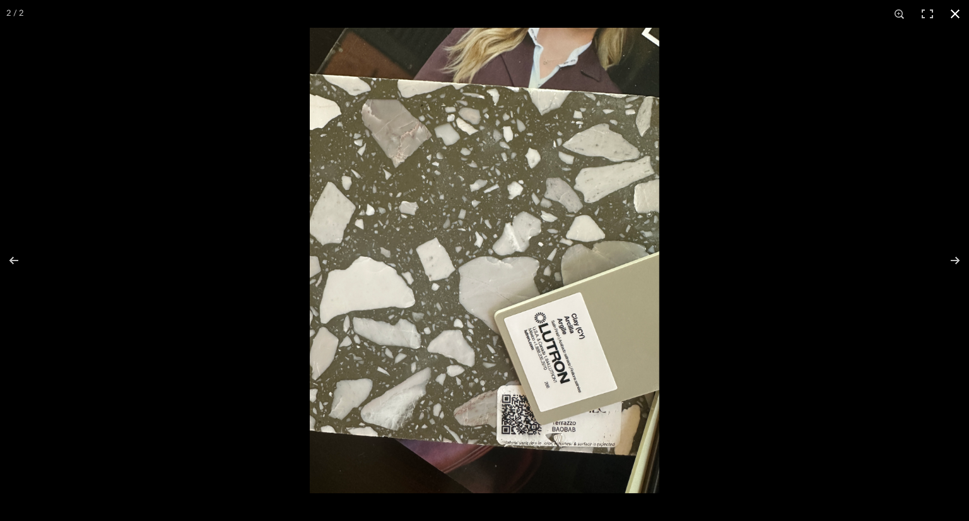
click at [956, 22] on button at bounding box center [955, 14] width 28 height 28
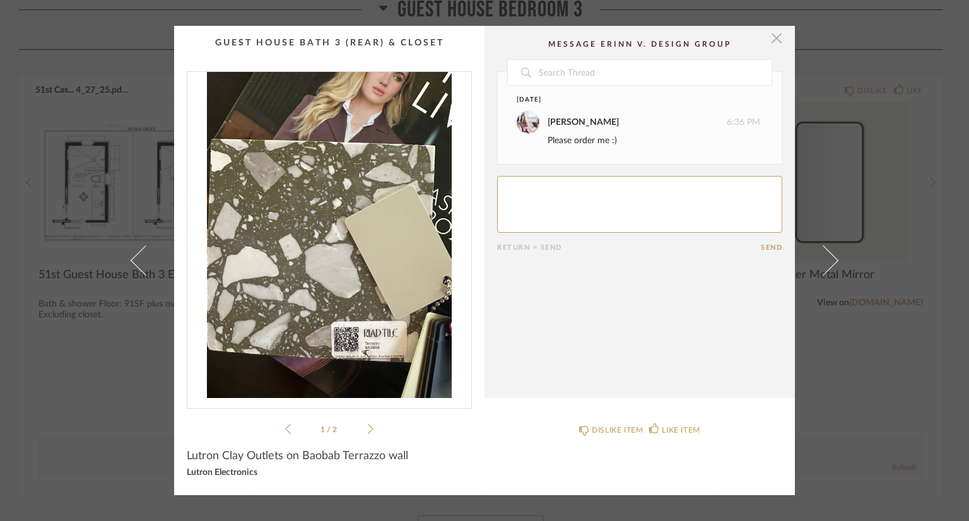
click at [773, 40] on span "button" at bounding box center [776, 38] width 25 height 25
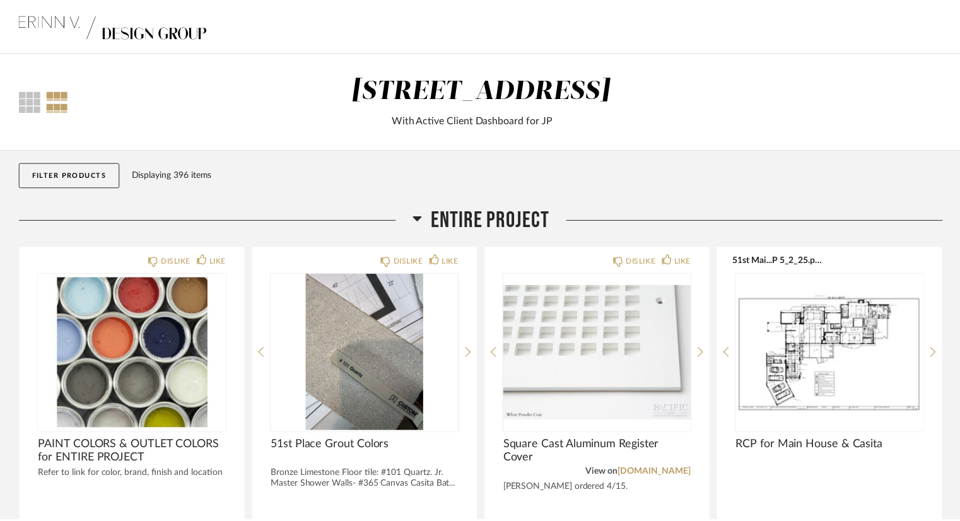
scroll to position [21020, 0]
